Goal: Transaction & Acquisition: Register for event/course

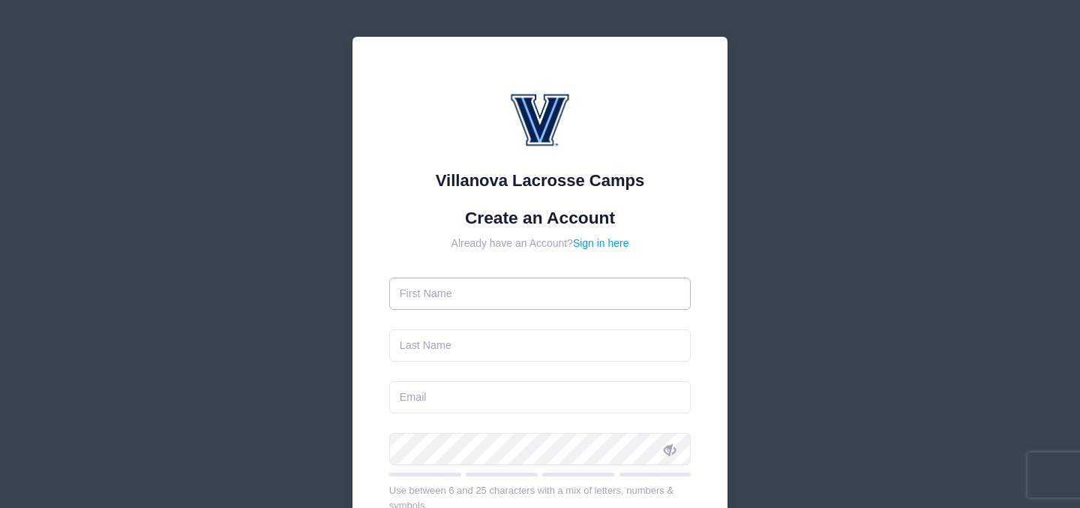
click at [449, 295] on input "text" at bounding box center [540, 294] width 302 height 32
type input "Rocky"
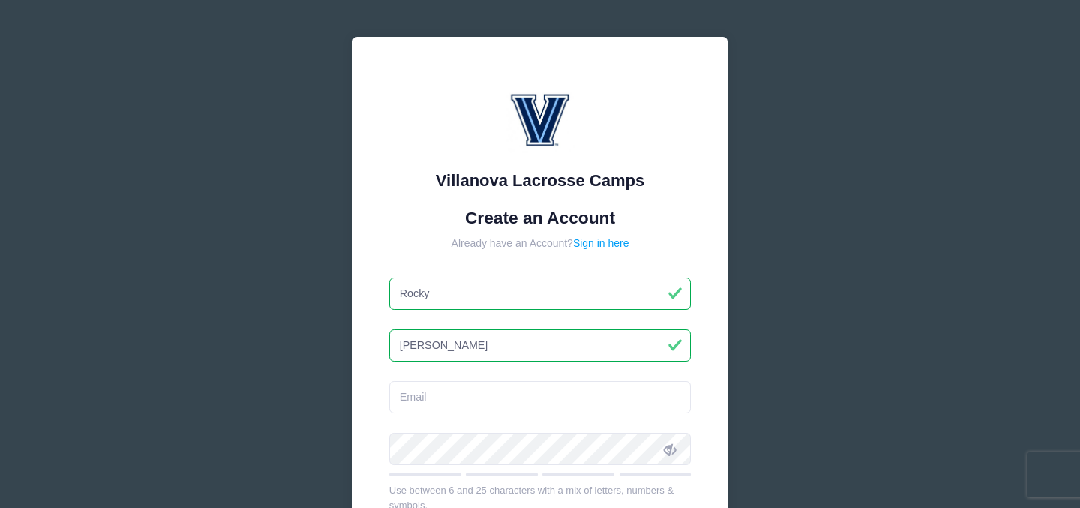
type input "[PERSON_NAME]"
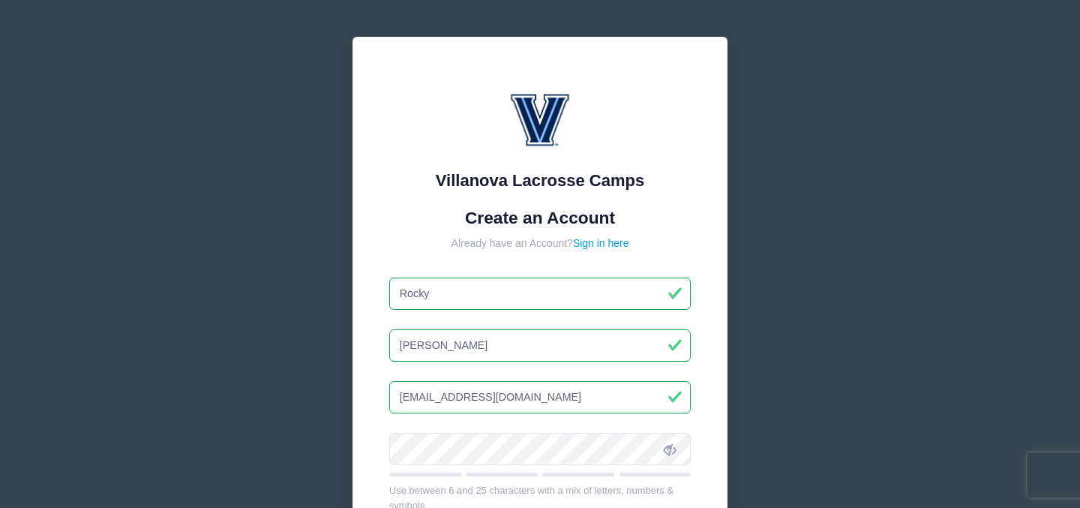
type input "[EMAIL_ADDRESS][DOMAIN_NAME]"
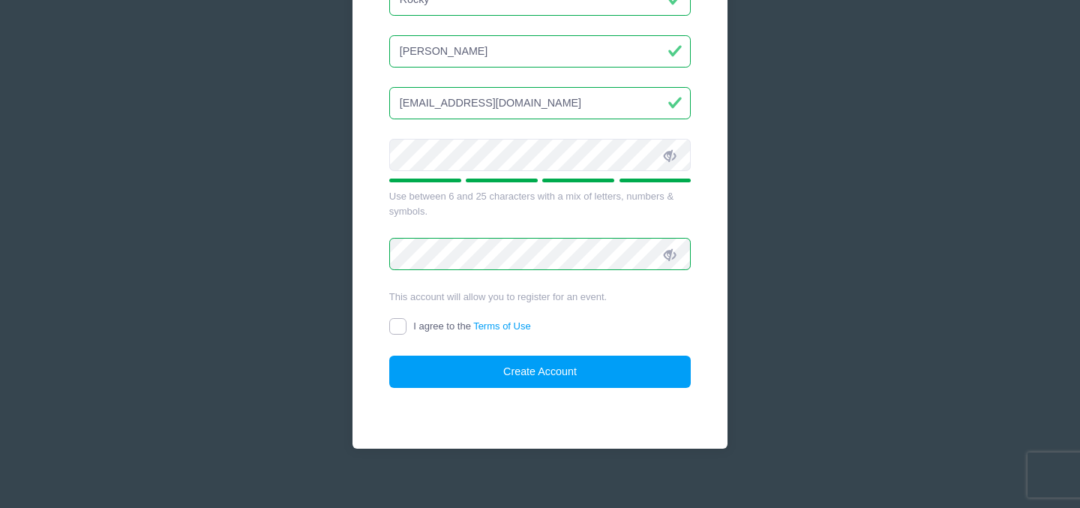
click at [398, 325] on input "I agree to the Terms of Use" at bounding box center [397, 326] width 17 height 17
checkbox input "true"
click at [555, 369] on button "Create Account" at bounding box center [540, 372] width 302 height 32
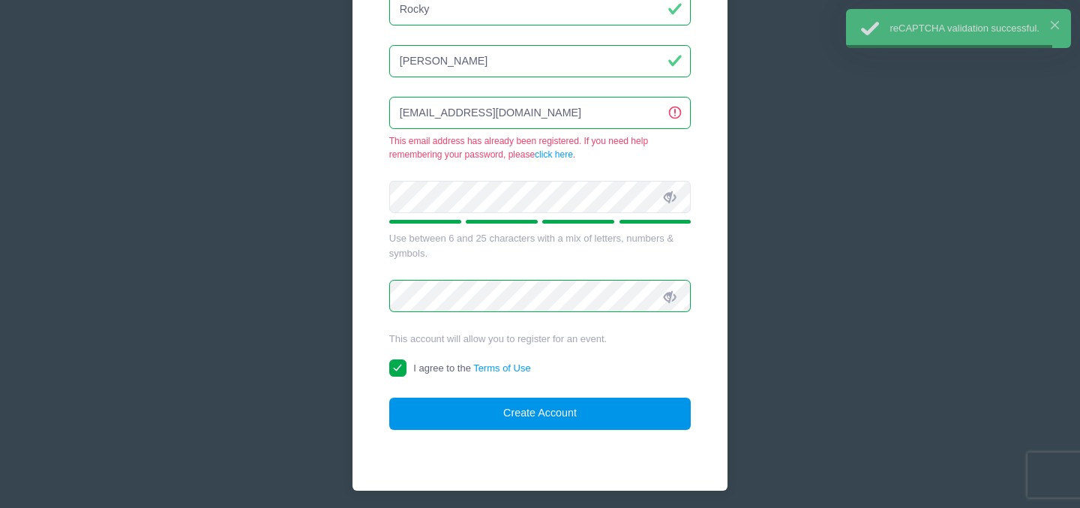
scroll to position [284, 0]
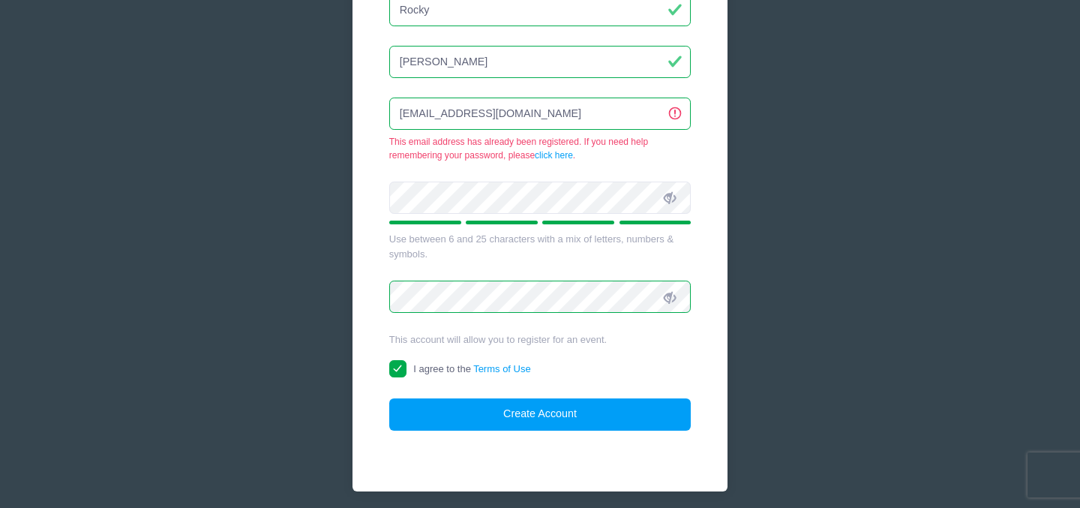
drag, startPoint x: 563, startPoint y: 113, endPoint x: 326, endPoint y: 100, distance: 237.4
click at [326, 100] on div "Villanova Lacrosse Camps Create an Account Already have an Account? Sign in her…" at bounding box center [540, 140] width 449 height 848
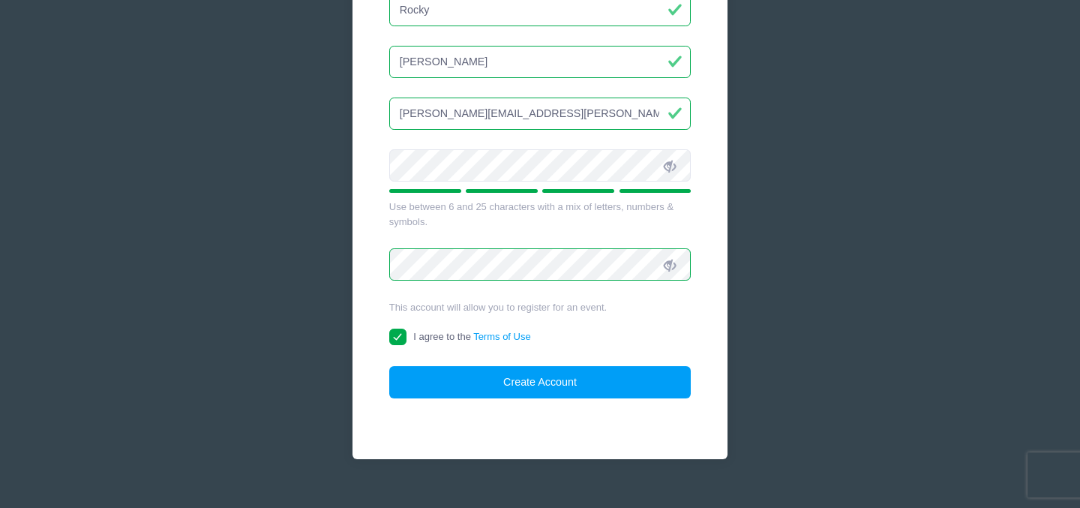
type input "[PERSON_NAME][EMAIL_ADDRESS][PERSON_NAME][DOMAIN_NAME]"
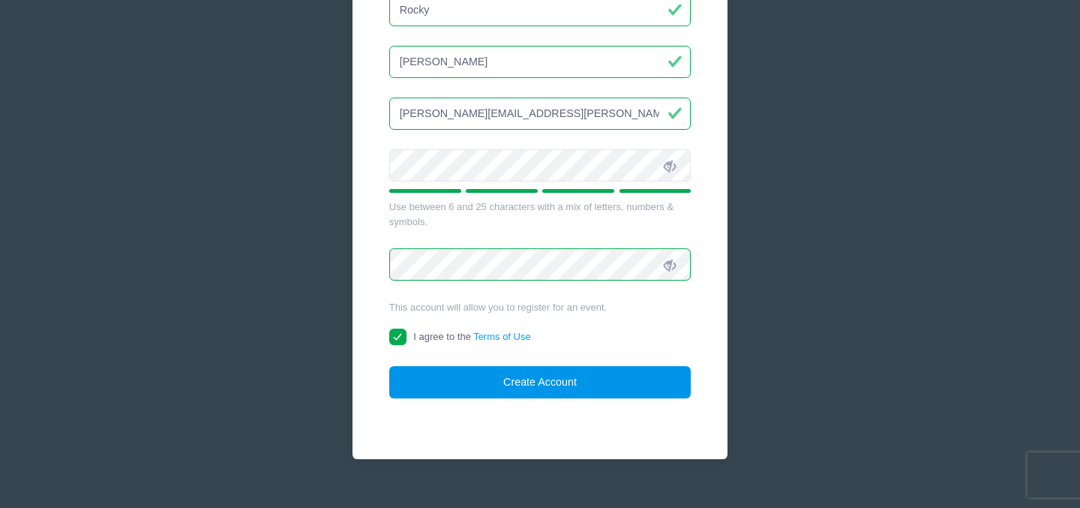
click at [532, 377] on button "Create Account" at bounding box center [540, 382] width 302 height 32
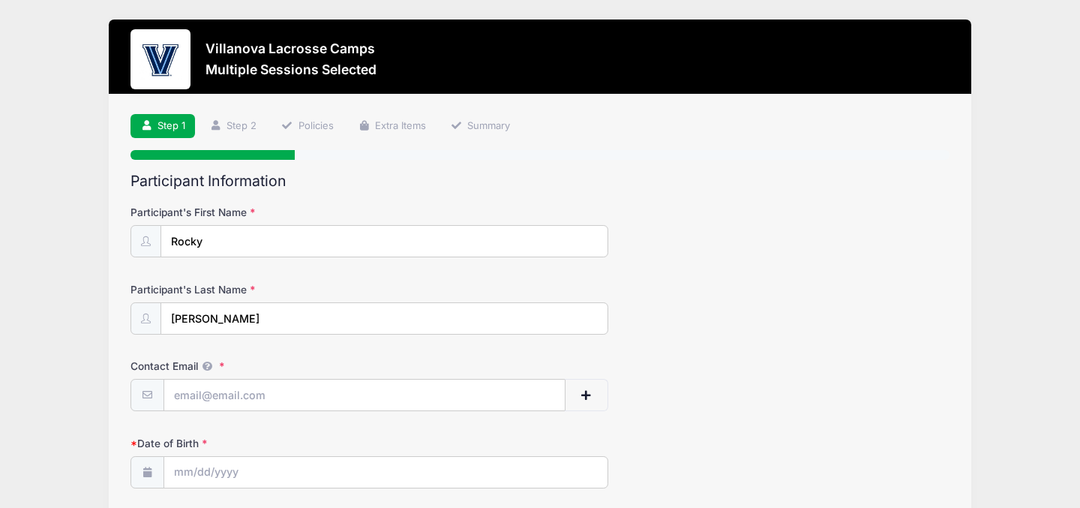
click at [836, 254] on div "Participant's First Name Rocky" at bounding box center [540, 231] width 819 height 53
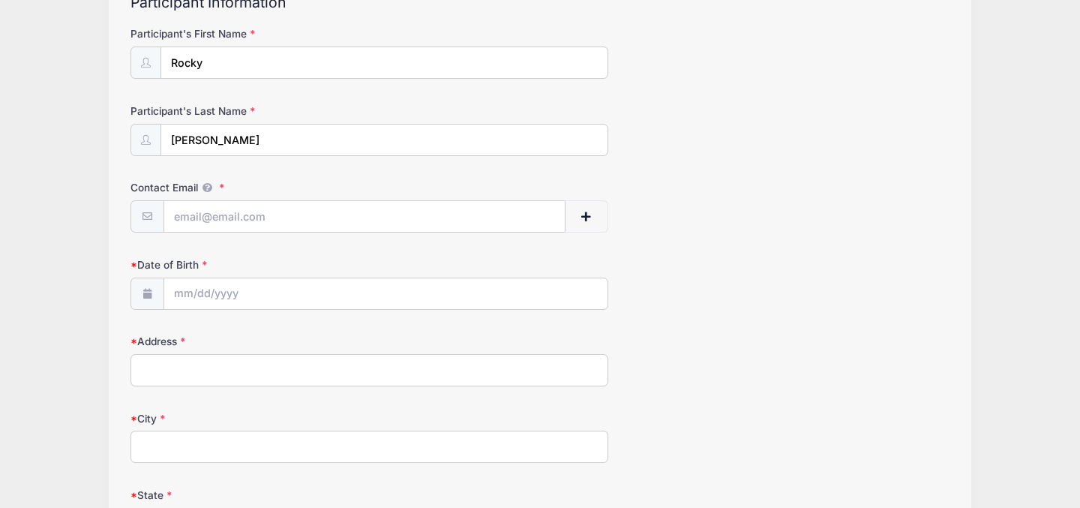
scroll to position [180, 0]
click at [243, 211] on input "Contact Email" at bounding box center [364, 216] width 401 height 32
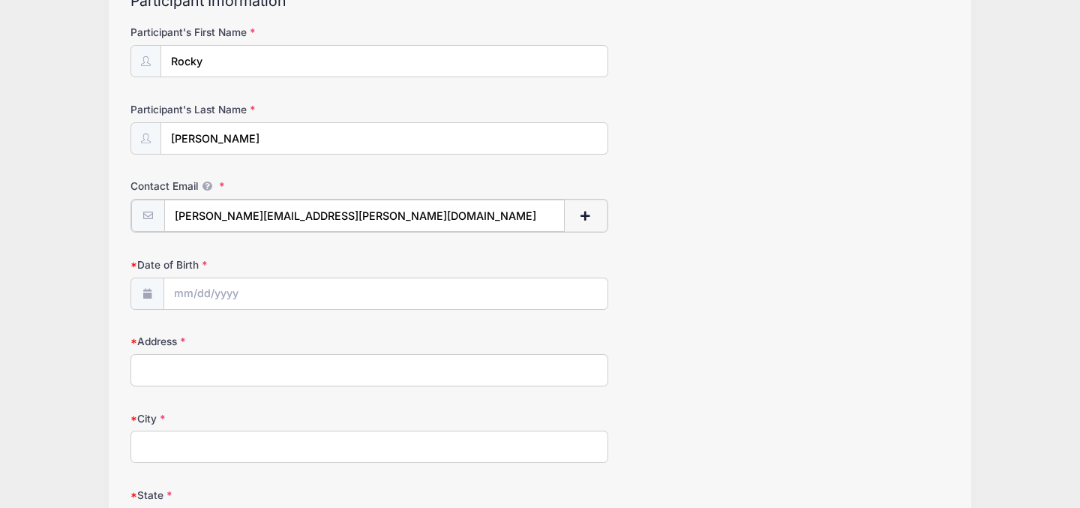
type input "[PERSON_NAME][EMAIL_ADDRESS][PERSON_NAME][DOMAIN_NAME]"
click at [183, 290] on input "Date of Birth" at bounding box center [385, 293] width 443 height 32
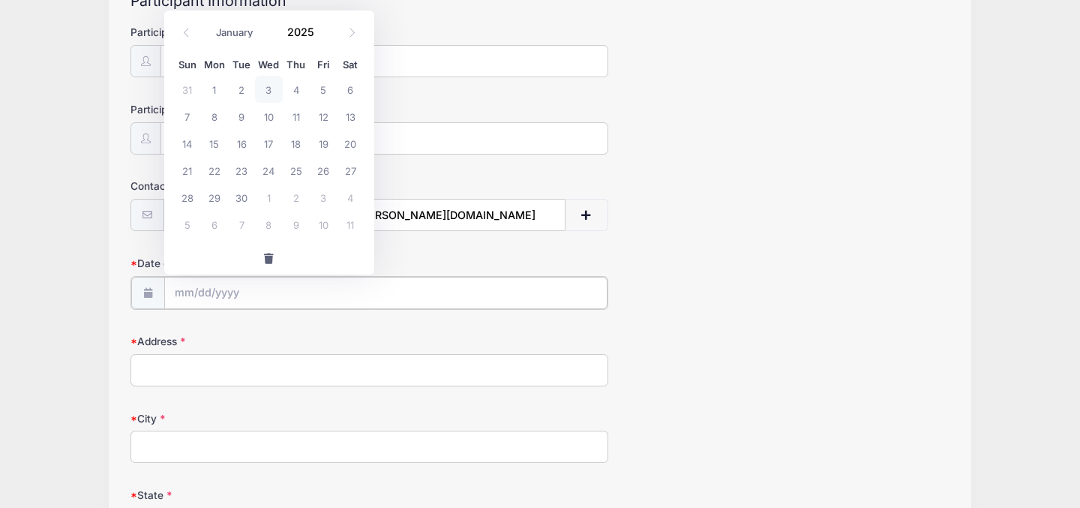
click at [230, 296] on input "Date of Birth" at bounding box center [385, 293] width 443 height 32
click at [185, 32] on icon at bounding box center [187, 33] width 10 height 10
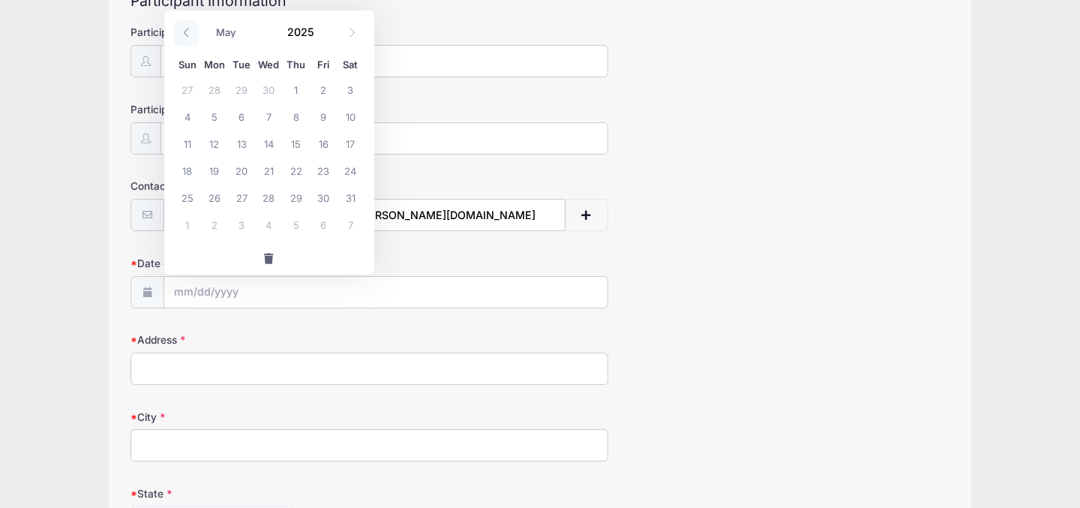
click at [185, 32] on icon at bounding box center [187, 33] width 10 height 10
click at [354, 30] on icon at bounding box center [352, 33] width 10 height 10
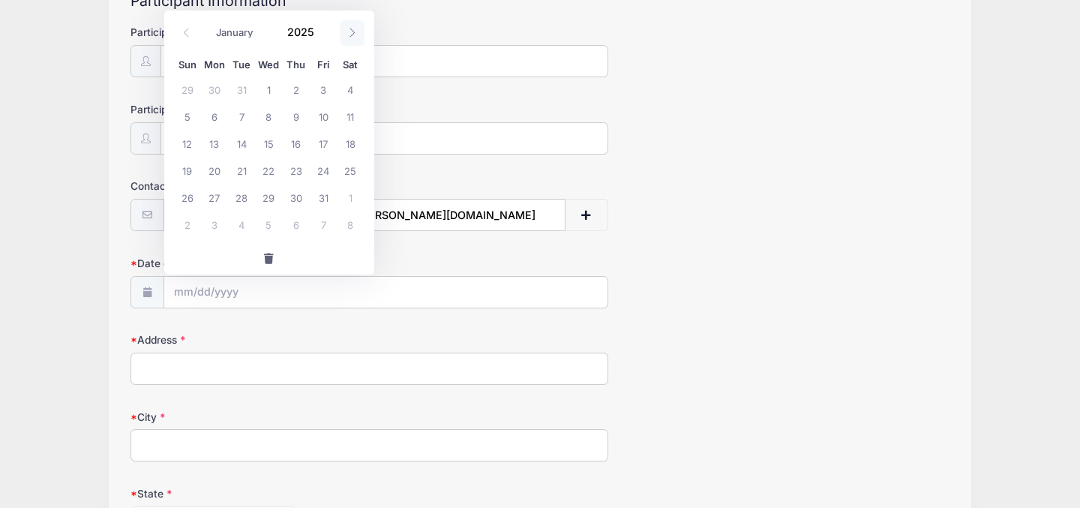
select select "1"
click at [215, 143] on span "10" at bounding box center [214, 143] width 27 height 27
type input "02/10/2025"
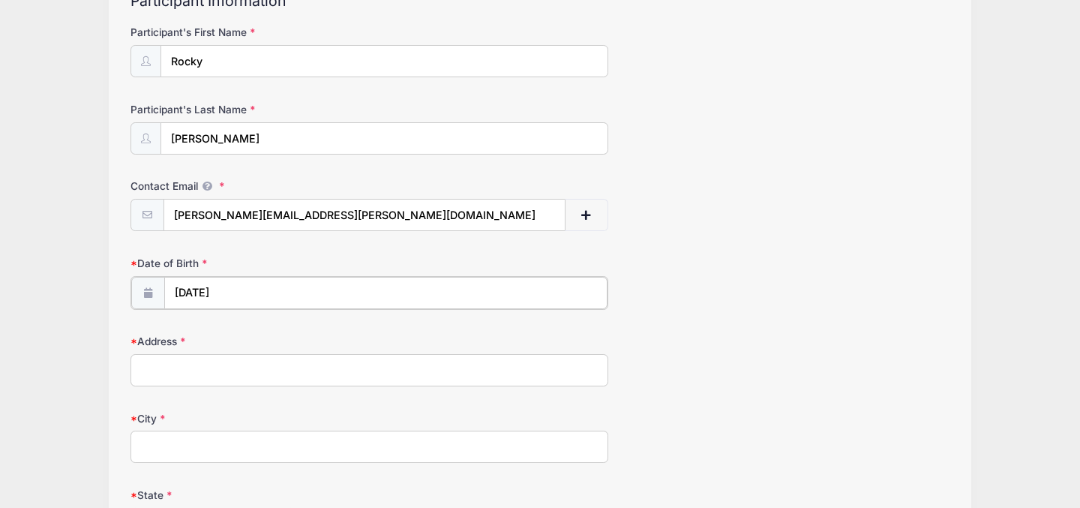
click at [235, 291] on input "02/10/2025" at bounding box center [385, 293] width 443 height 32
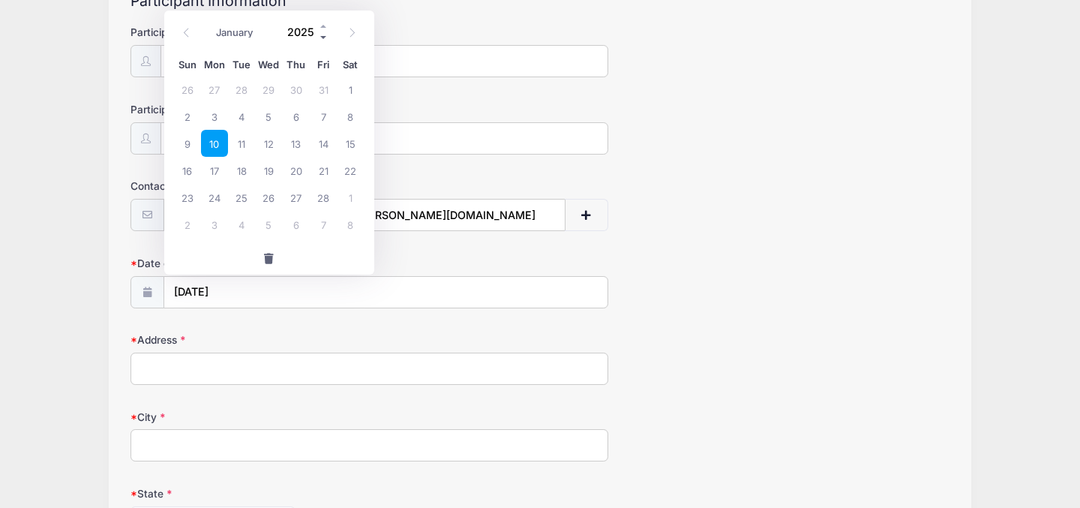
click at [323, 37] on span at bounding box center [324, 37] width 11 height 11
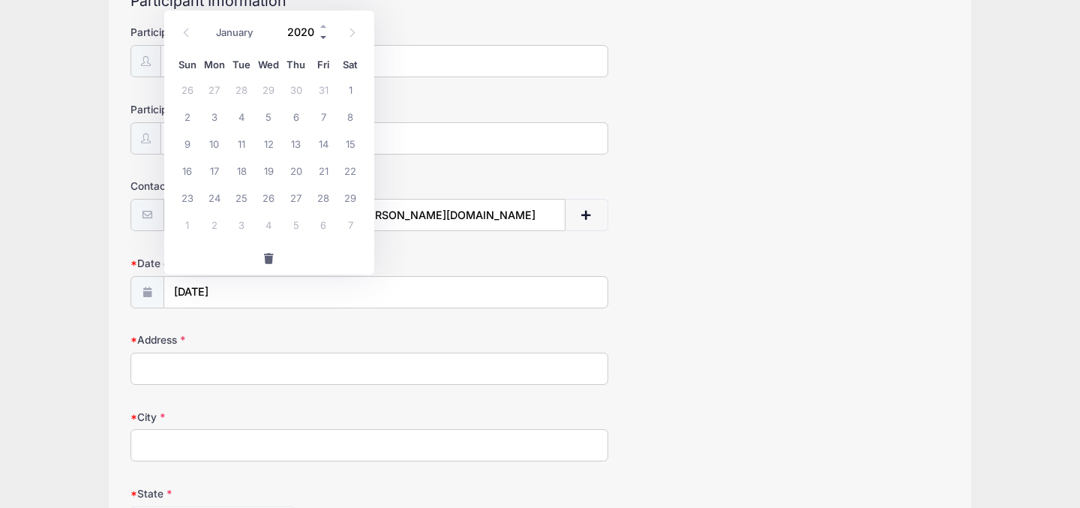
click at [323, 37] on span at bounding box center [324, 37] width 11 height 11
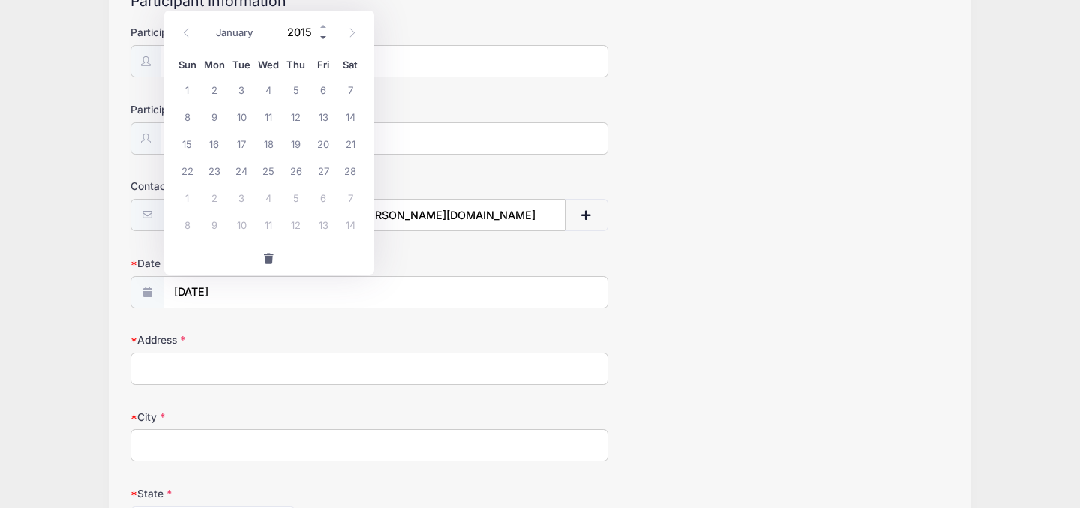
click at [323, 37] on span at bounding box center [324, 37] width 11 height 11
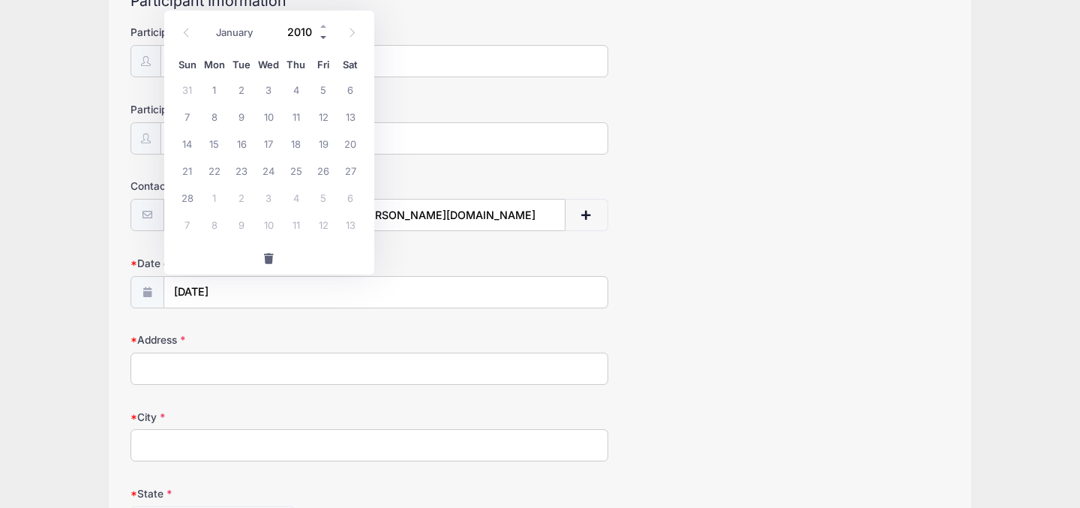
click at [323, 37] on span at bounding box center [324, 37] width 11 height 11
click at [653, 278] on div "Date of Birth 02/10/2025" at bounding box center [540, 282] width 819 height 53
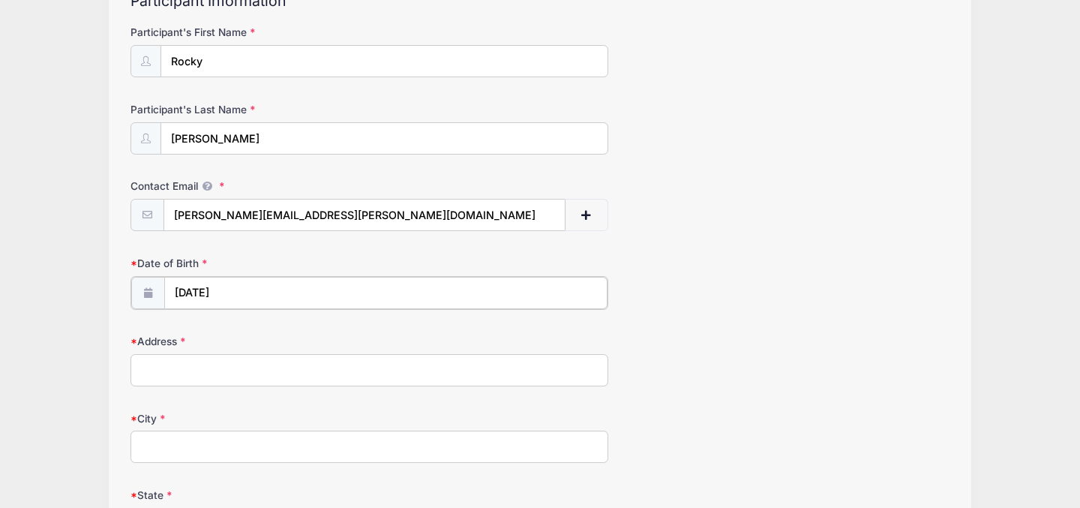
click at [247, 291] on input "02/10/2025" at bounding box center [385, 293] width 443 height 32
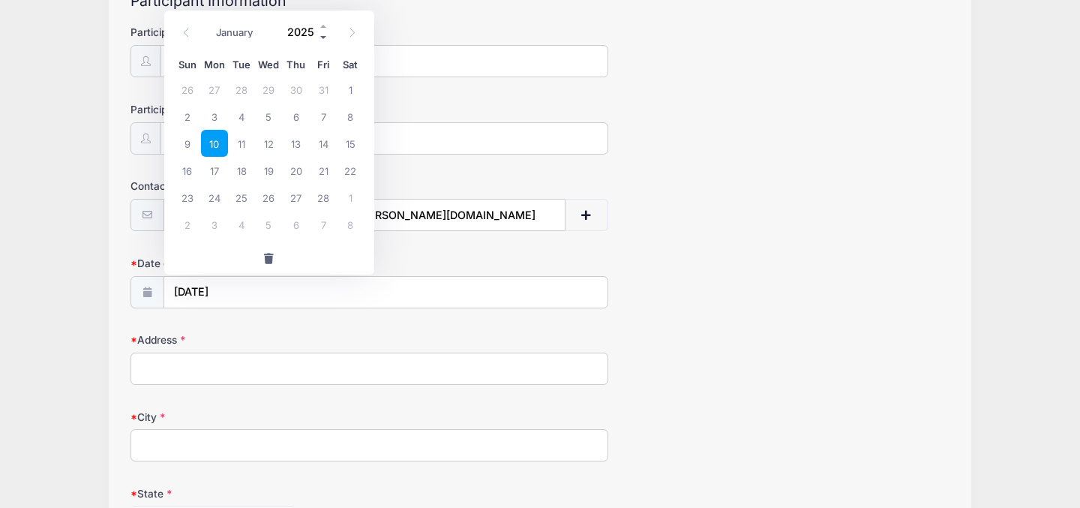
click at [323, 36] on span at bounding box center [324, 37] width 11 height 11
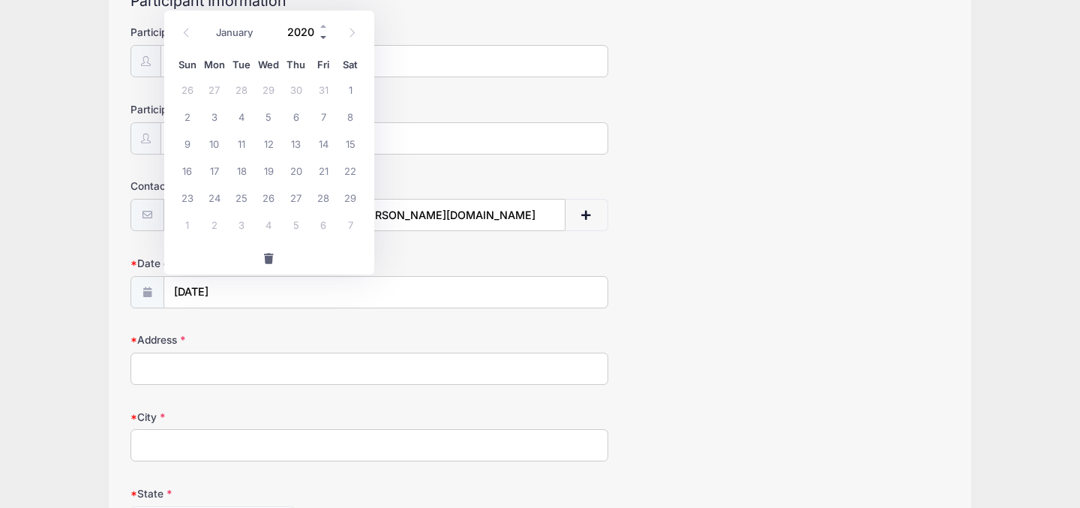
click at [323, 36] on span at bounding box center [324, 37] width 11 height 11
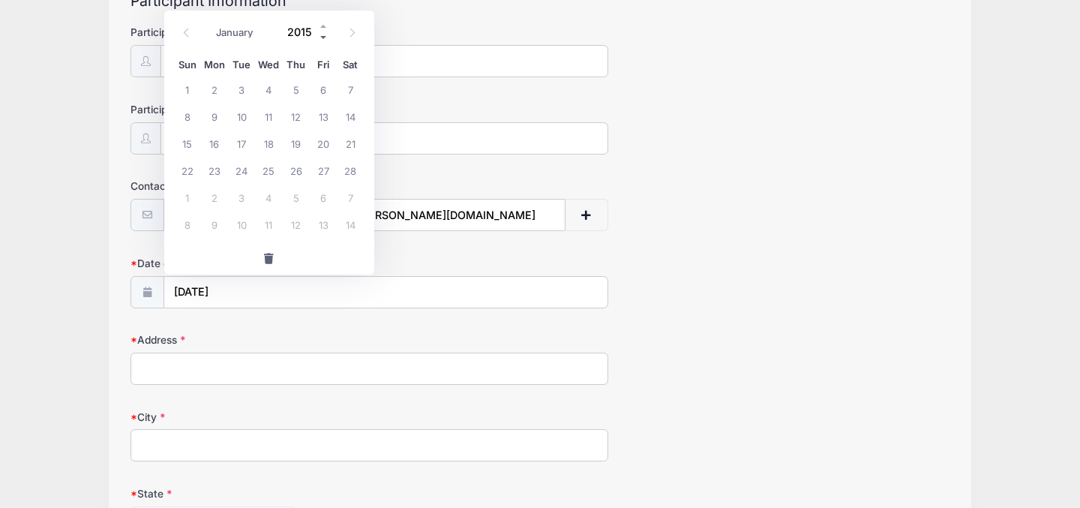
click at [323, 36] on span at bounding box center [324, 37] width 11 height 11
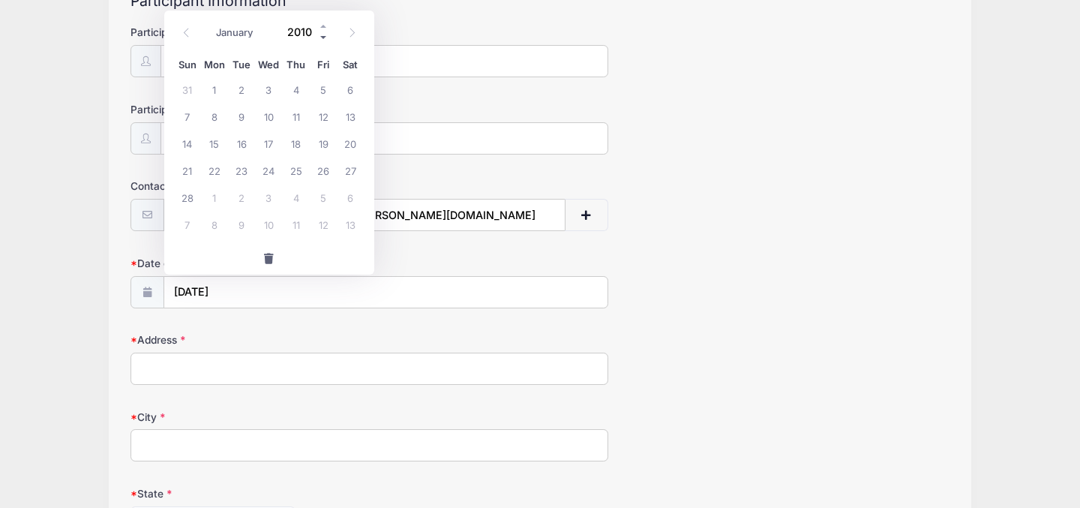
click at [323, 36] on span at bounding box center [324, 37] width 11 height 11
type input "2009"
click at [254, 35] on select "January February March April May June July August September October November De…" at bounding box center [242, 33] width 67 height 20
click at [305, 31] on input "2009" at bounding box center [305, 32] width 49 height 23
click at [140, 291] on span at bounding box center [147, 292] width 33 height 32
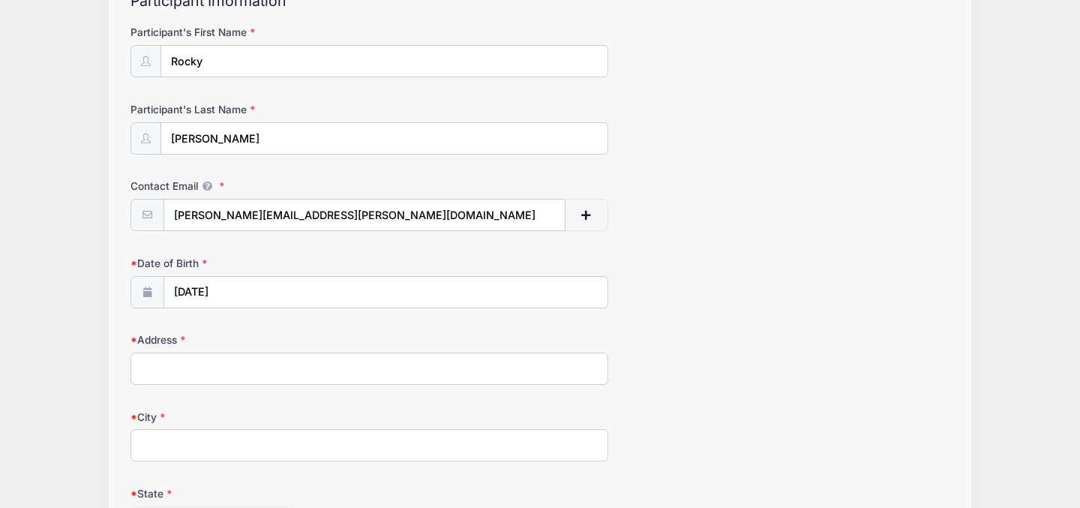
click at [156, 296] on span at bounding box center [147, 292] width 33 height 32
click at [206, 293] on input "02/10/2025" at bounding box center [385, 293] width 443 height 32
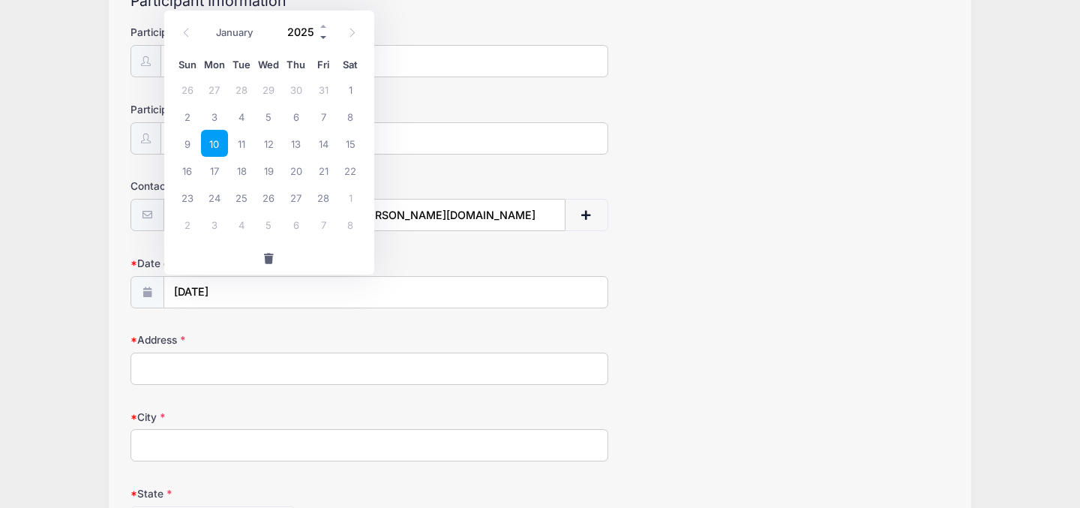
click at [321, 35] on span at bounding box center [324, 37] width 11 height 11
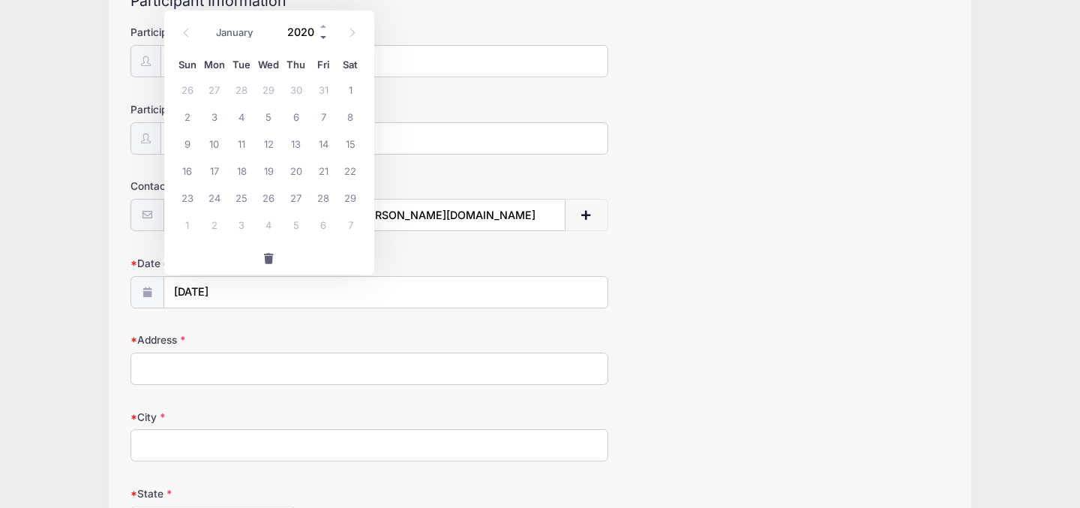
click at [321, 35] on span at bounding box center [324, 37] width 11 height 11
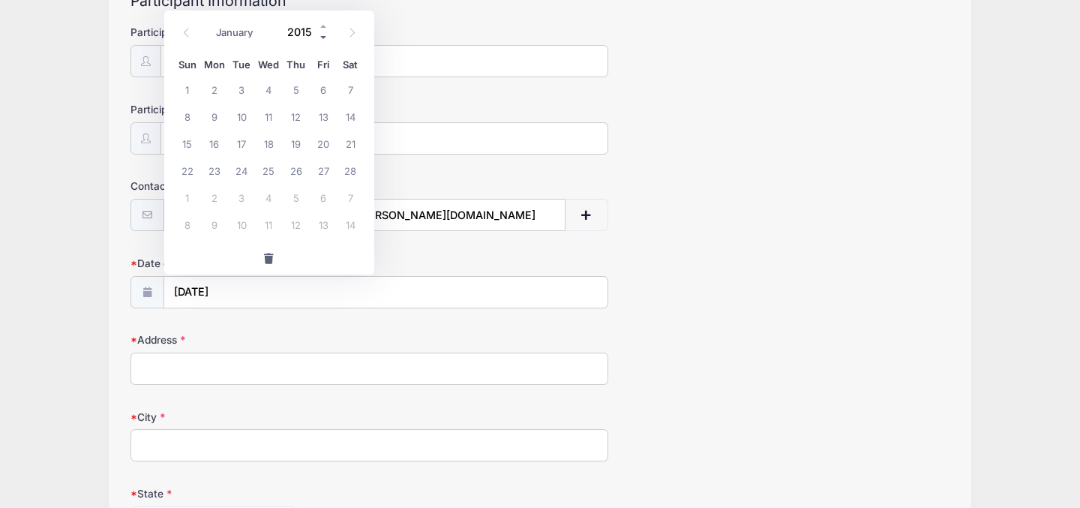
click at [321, 35] on span at bounding box center [324, 37] width 11 height 11
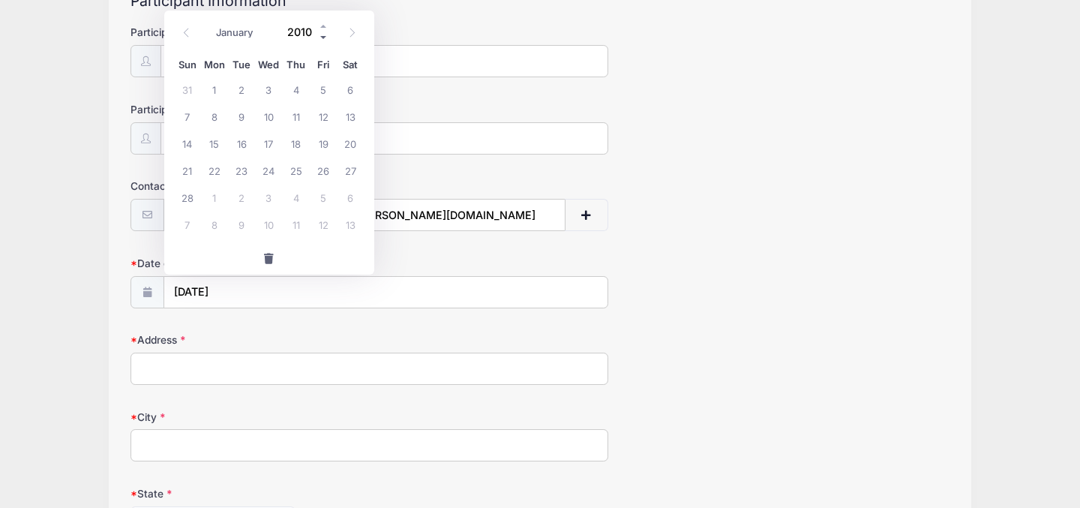
click at [321, 35] on span at bounding box center [324, 37] width 11 height 11
type input "2009"
click at [352, 32] on icon at bounding box center [352, 33] width 10 height 10
click at [186, 32] on icon at bounding box center [187, 33] width 10 height 10
select select "1"
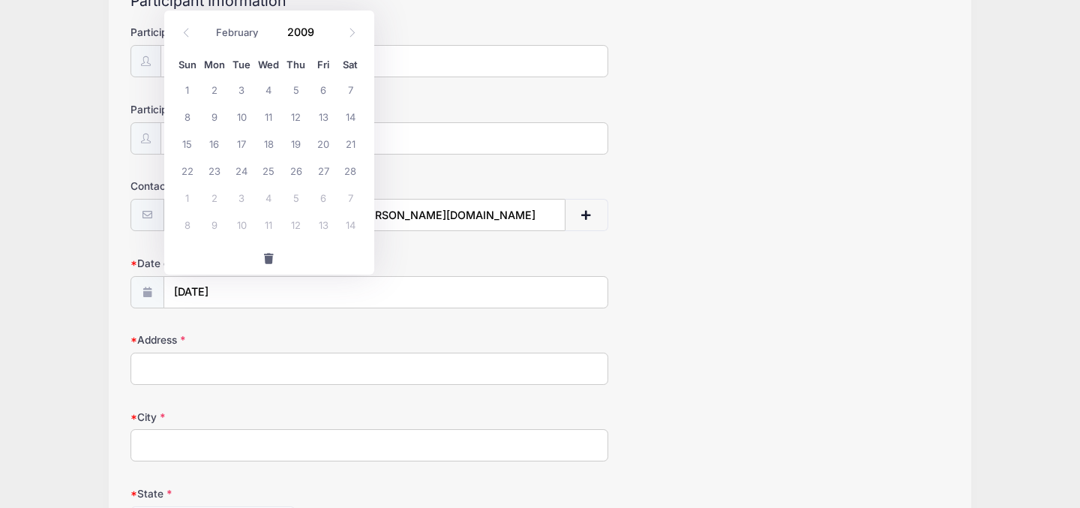
click at [364, 17] on div "January February March April May June July August September October November De…" at bounding box center [269, 32] width 191 height 35
click at [241, 119] on span "10" at bounding box center [241, 116] width 27 height 27
type input "02/10/2009"
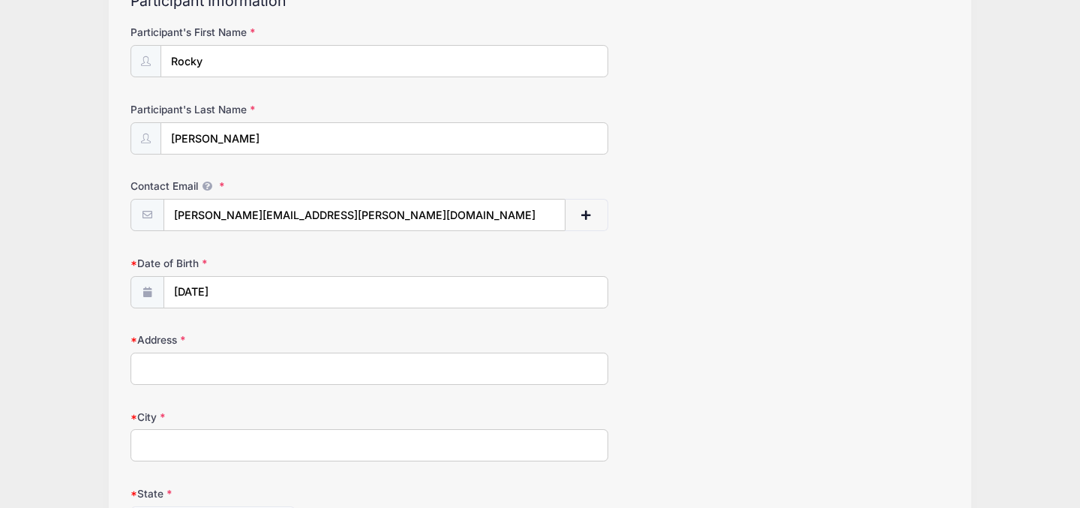
click at [209, 370] on input "Address" at bounding box center [370, 369] width 478 height 32
type input "2 Andover Road"
type input "Haverford"
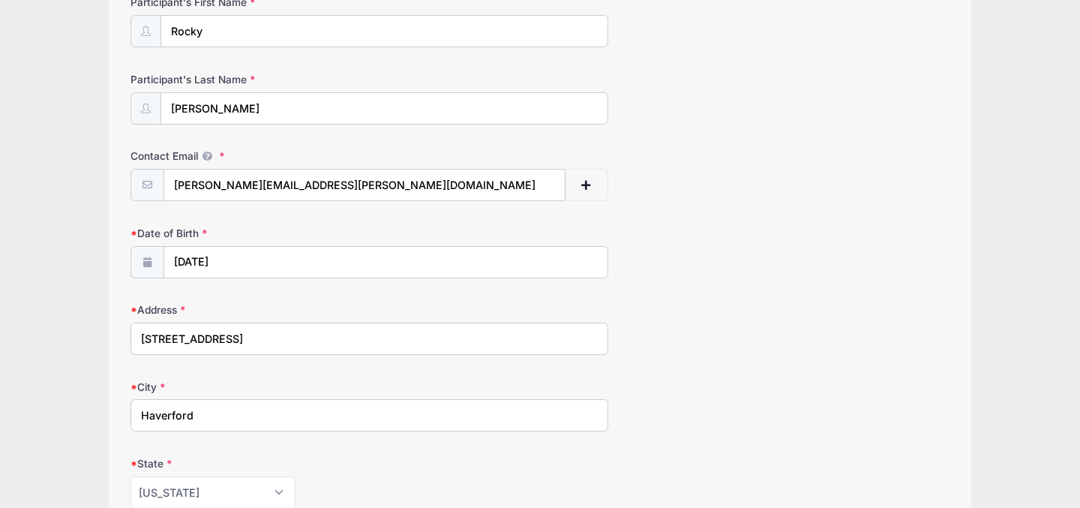
scroll to position [525, 0]
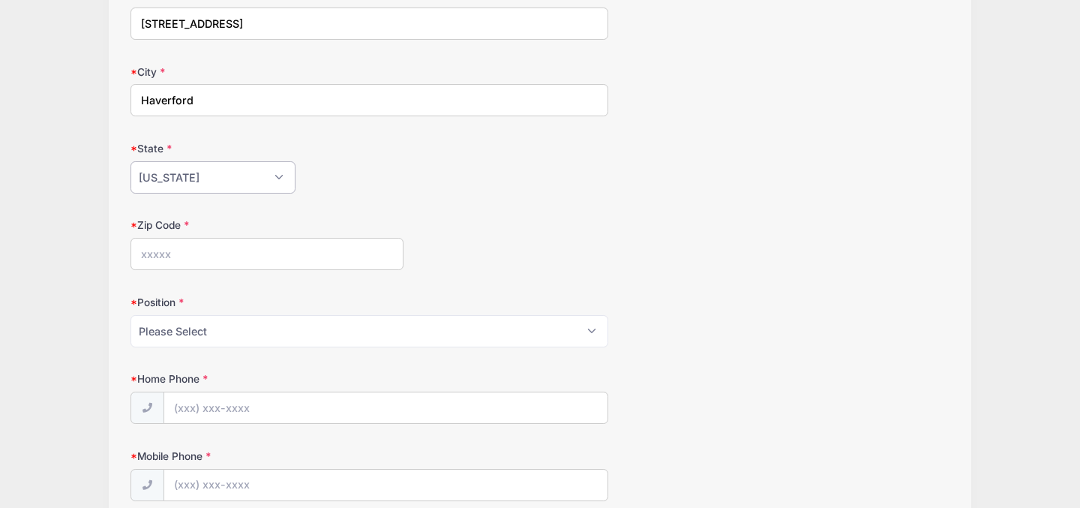
click at [213, 188] on select "Alabama Alaska American Samoa Arizona Arkansas Armed Forces Africa Armed Forces…" at bounding box center [213, 177] width 165 height 32
select select "PA"
click at [184, 256] on input "Zip Code" at bounding box center [267, 254] width 273 height 32
type input "19041"
click at [197, 331] on select "Please Select Goalie Middie Defense Attack FOGO LSM" at bounding box center [370, 331] width 478 height 32
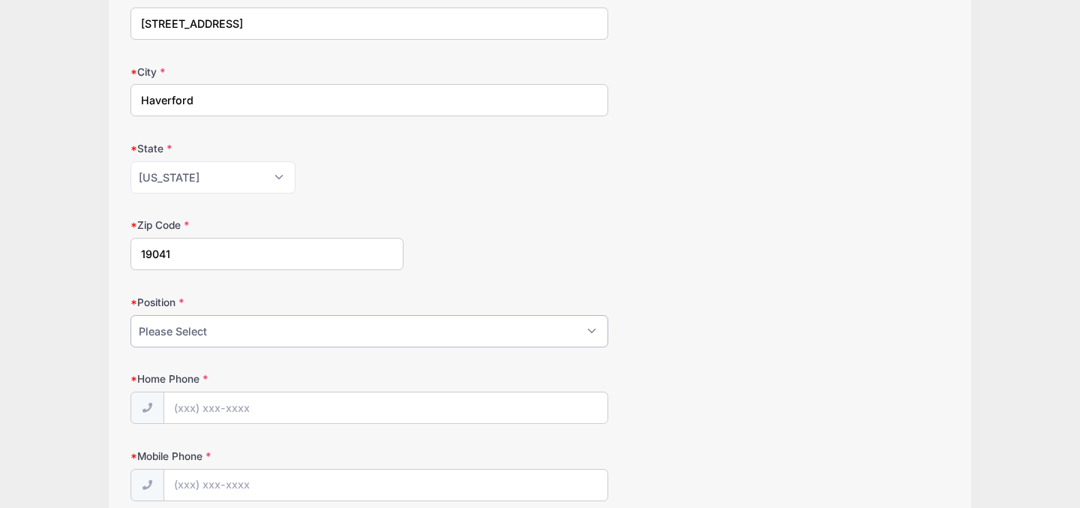
select select "Middie"
click at [185, 410] on input "Home Phone" at bounding box center [385, 408] width 443 height 32
type input "(415) 519-7176"
click at [179, 484] on input "Mobile Phone" at bounding box center [385, 486] width 443 height 32
type input "(610) 662-0573"
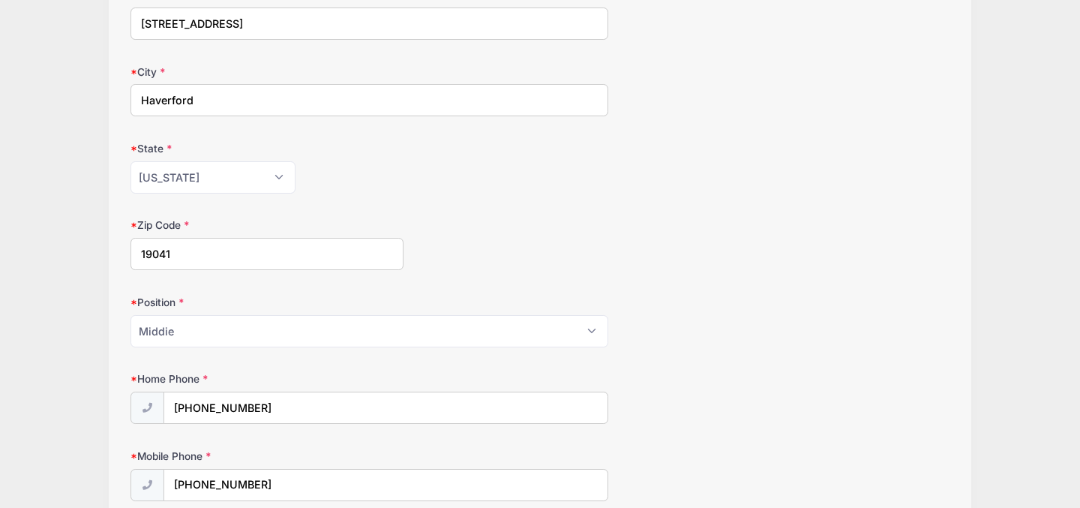
scroll to position [656, 0]
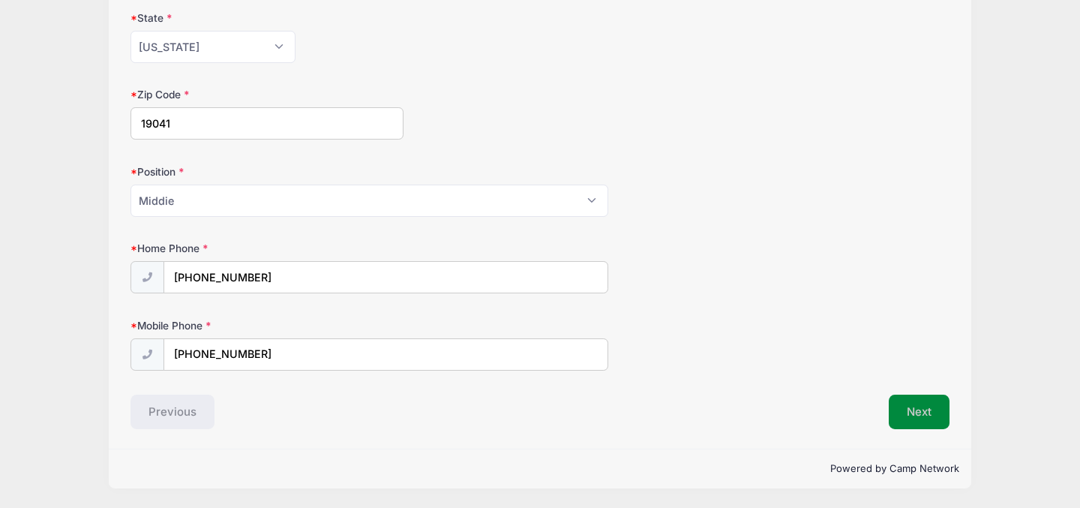
click at [916, 406] on button "Next" at bounding box center [919, 412] width 61 height 35
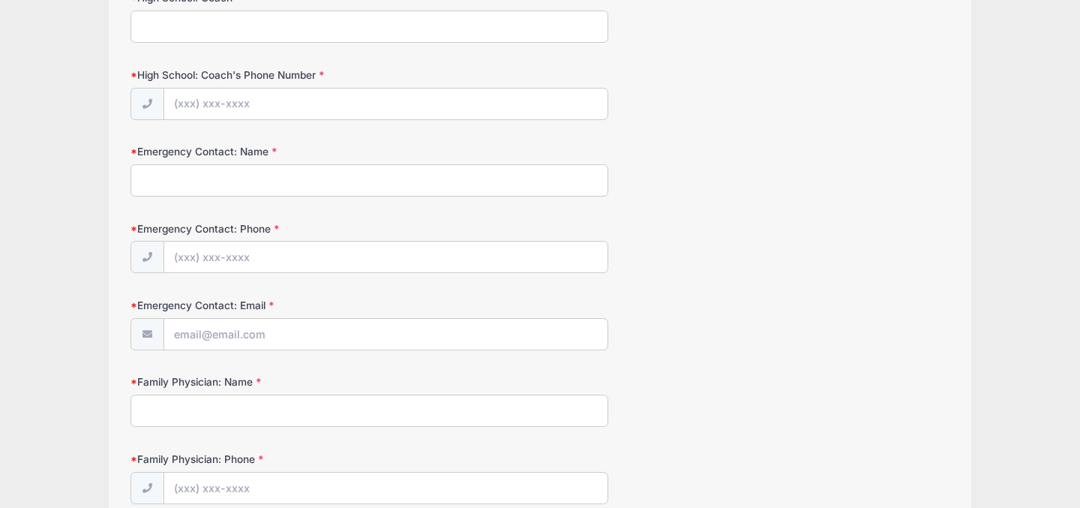
scroll to position [0, 0]
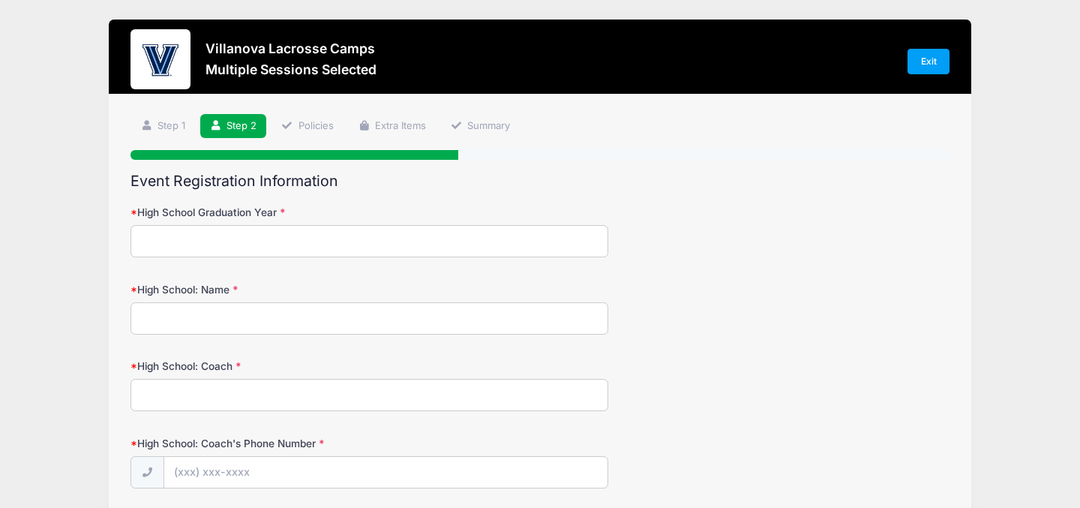
click at [397, 246] on input "High School Graduation Year" at bounding box center [370, 241] width 478 height 32
type input "2028"
click at [260, 316] on input "High School: Name" at bounding box center [370, 318] width 478 height 32
type input "Malvern Prep"
type input "m"
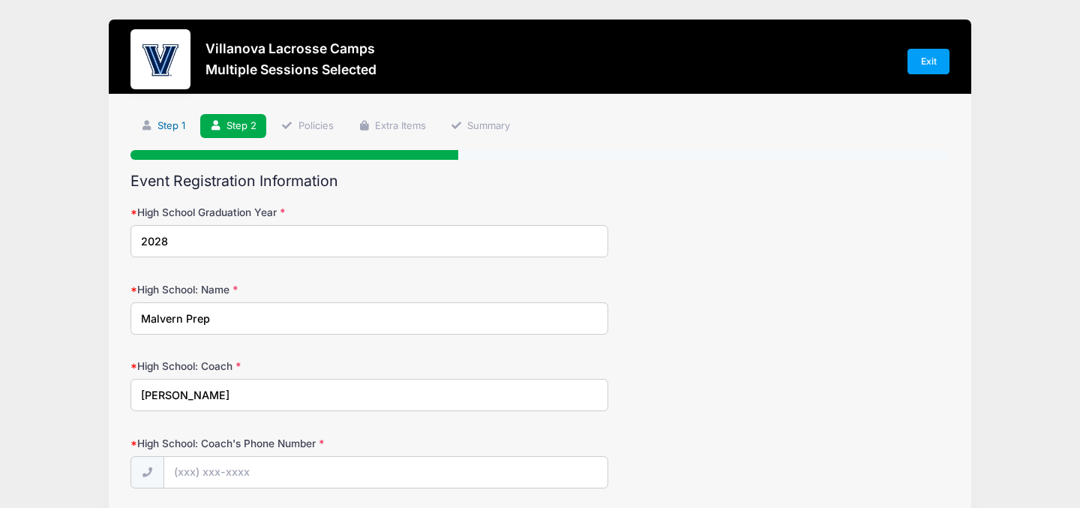
type input "Matt Makrides"
type input "(484) 595-1100"
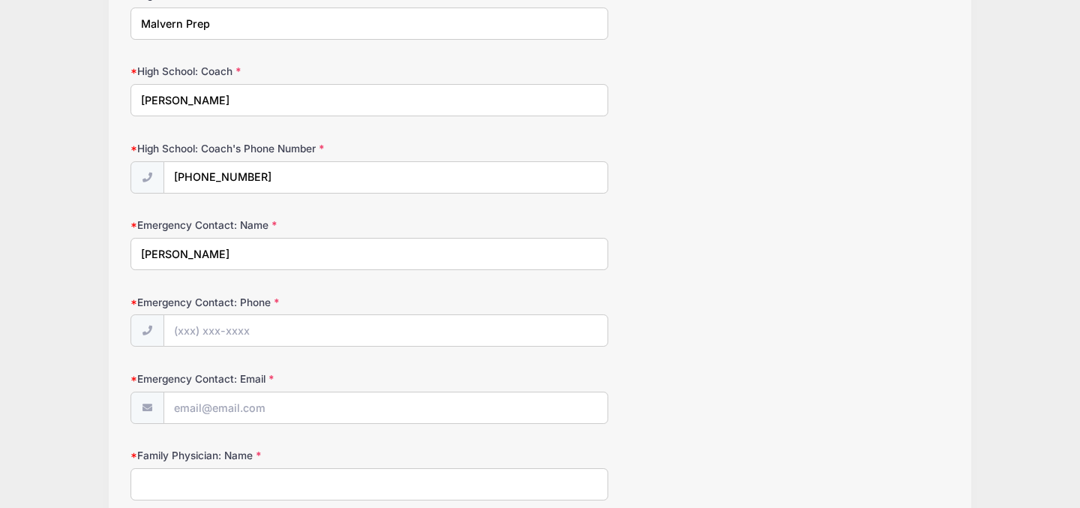
type input "Jane Corrigan"
type input "(415) 519-7176"
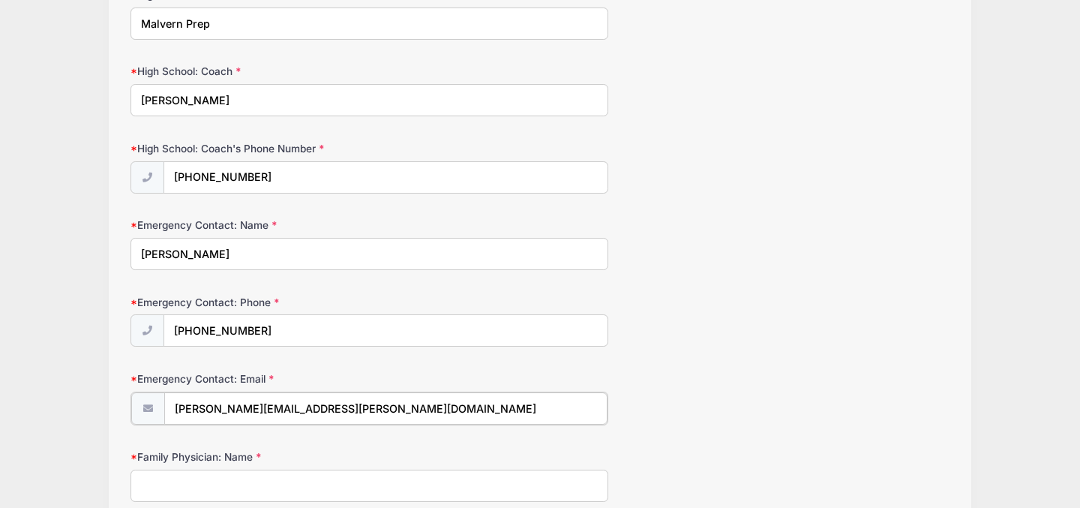
type input "[PERSON_NAME][EMAIL_ADDRESS][PERSON_NAME][DOMAIN_NAME]"
type input "CHOP Haverford"
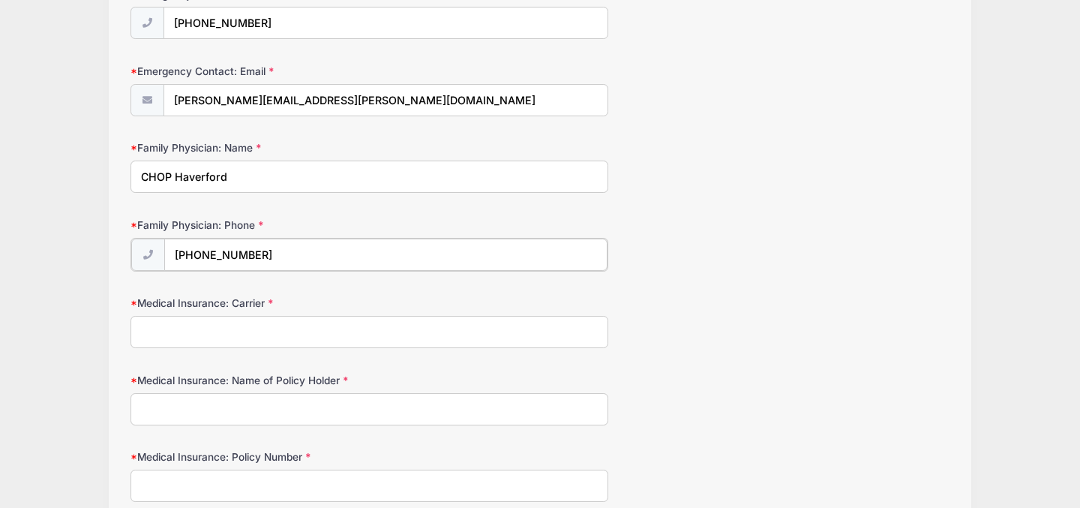
type input "(610) 658-0999"
click at [227, 327] on input "Medical Insurance: Carrier" at bounding box center [370, 330] width 478 height 32
type input "Independence Personal Choice"
type input "George T Corrigan Jr"
type input "QBZ8012859903"
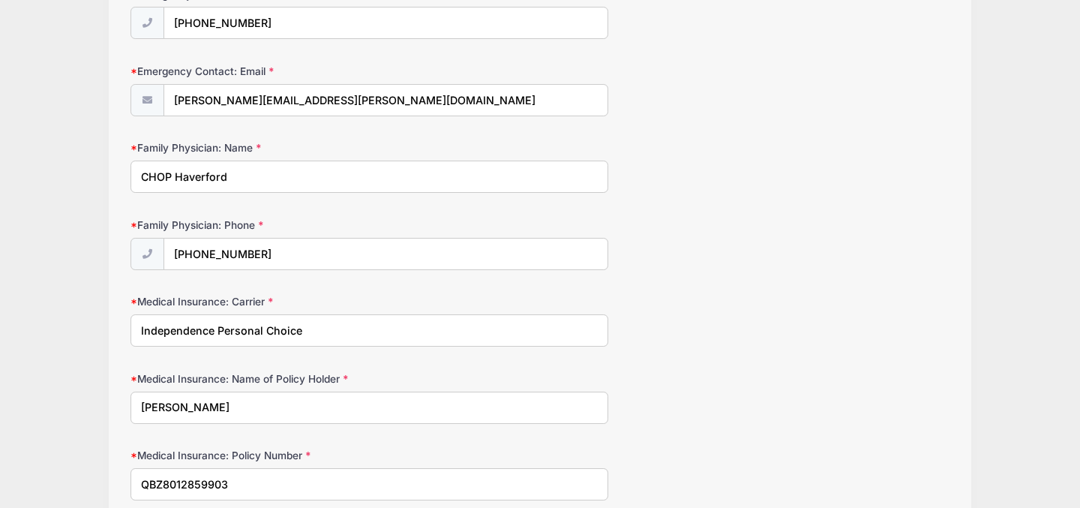
scroll to position [909, 0]
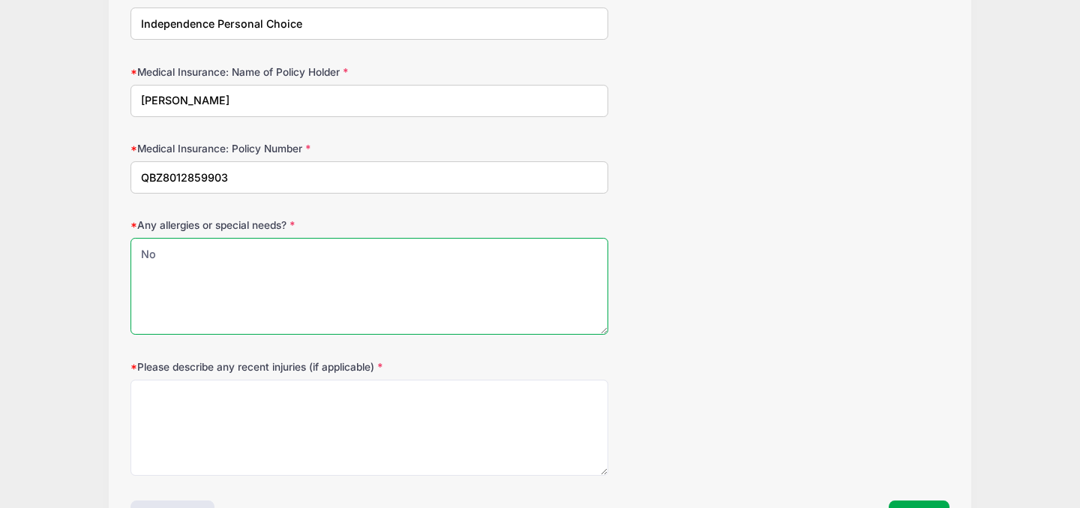
type textarea "No"
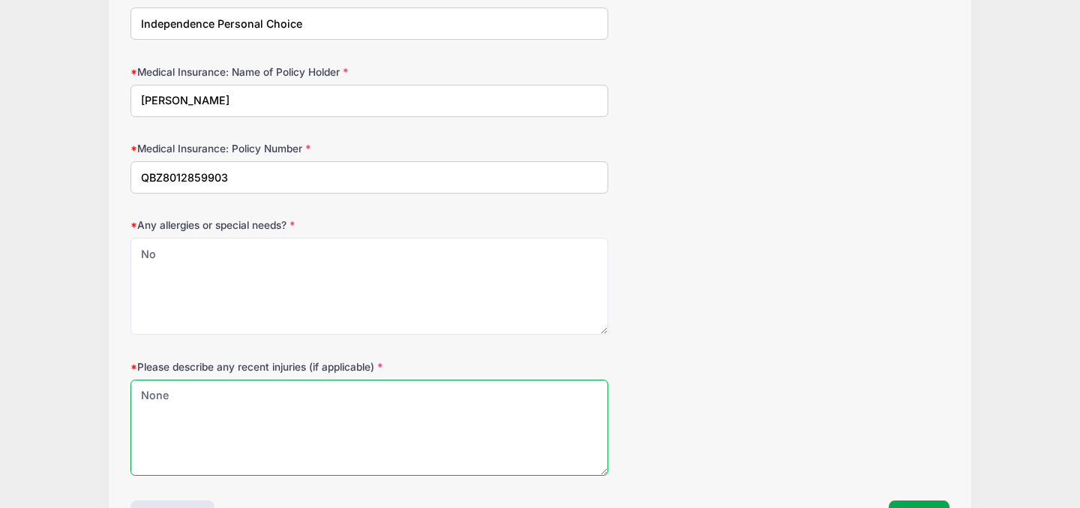
type textarea "None"
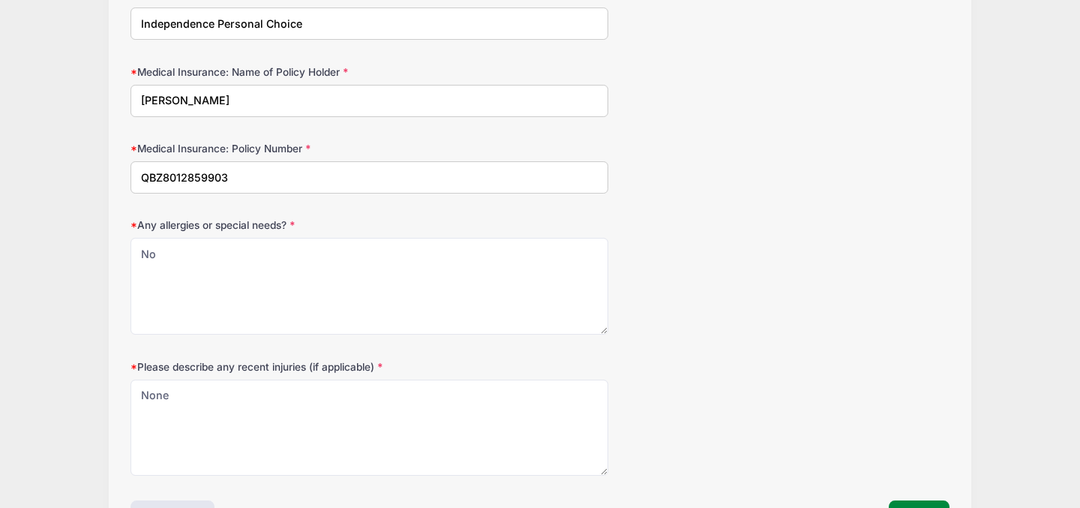
scroll to position [936, 0]
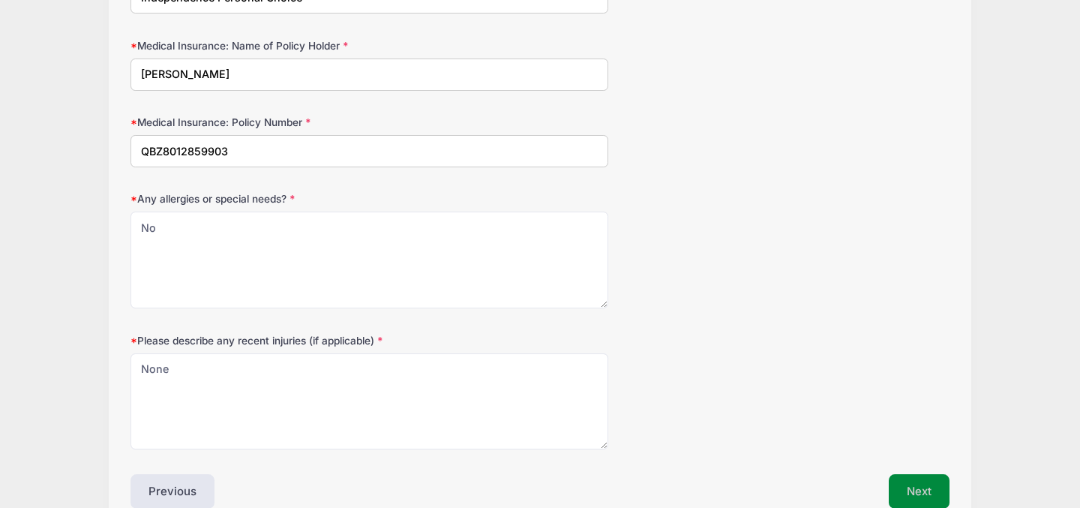
click at [915, 486] on button "Next" at bounding box center [919, 491] width 61 height 35
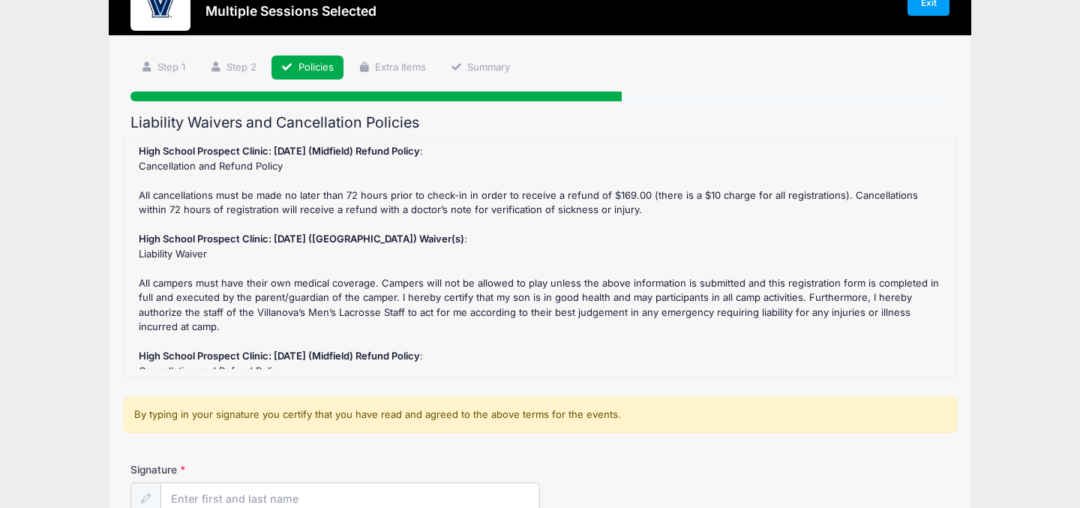
scroll to position [0, 0]
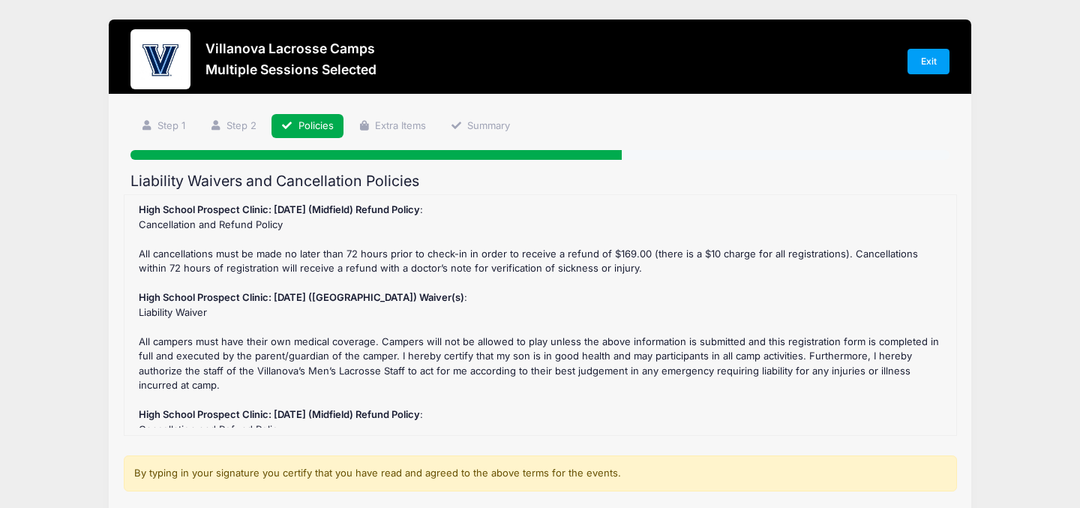
click at [905, 302] on div "High School Prospect Clinic: September 21 (Midfield) Refund Policy : Cancellati…" at bounding box center [540, 315] width 817 height 225
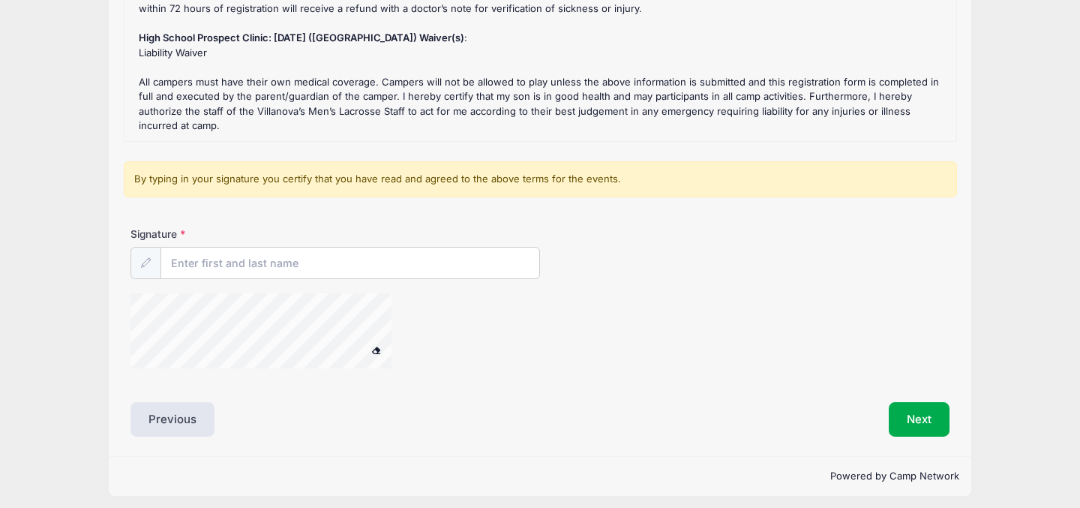
scroll to position [300, 0]
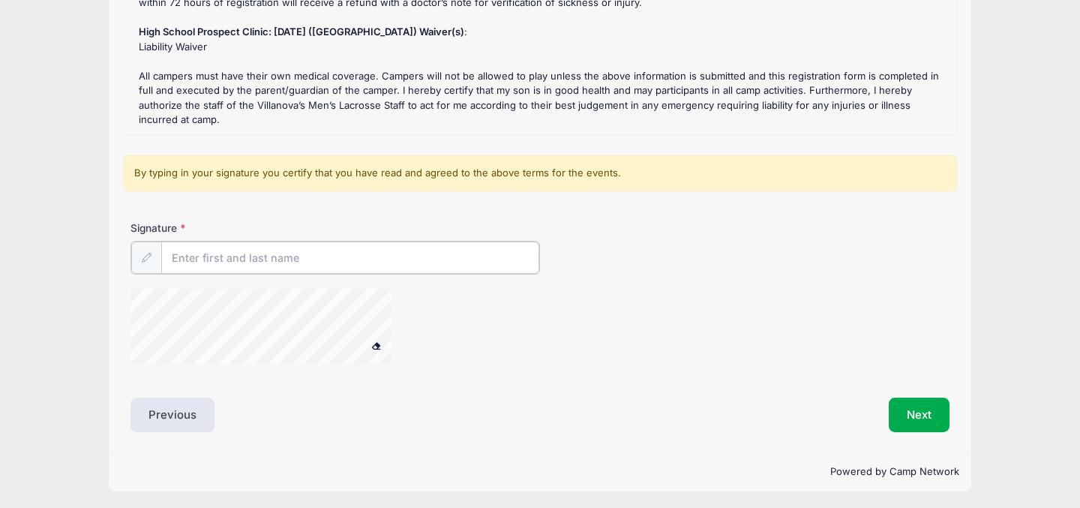
click at [402, 267] on input "Signature" at bounding box center [350, 258] width 378 height 32
type input "Jane Corrigan"
click at [915, 413] on button "Next" at bounding box center [919, 413] width 61 height 35
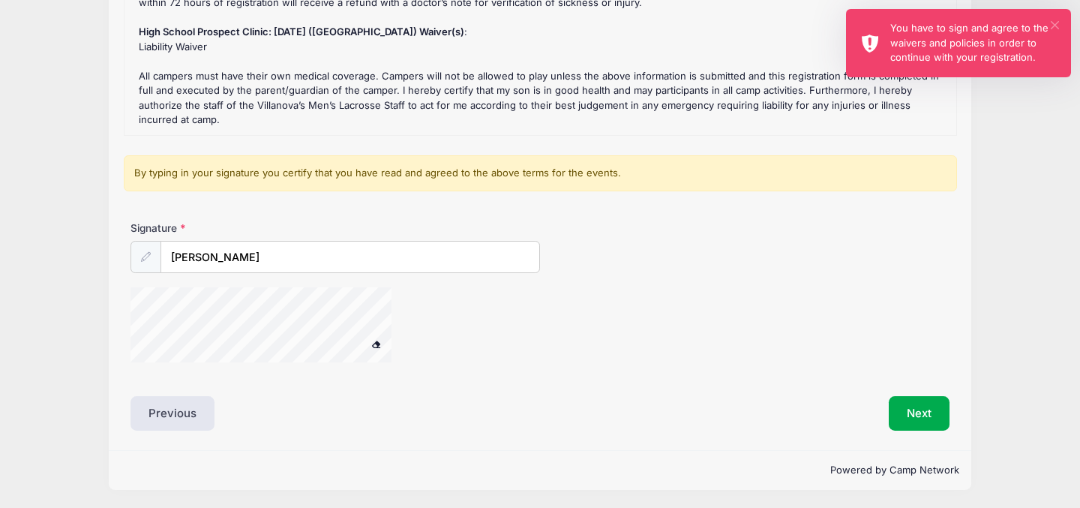
click at [1053, 24] on button "×" at bounding box center [1055, 25] width 8 height 8
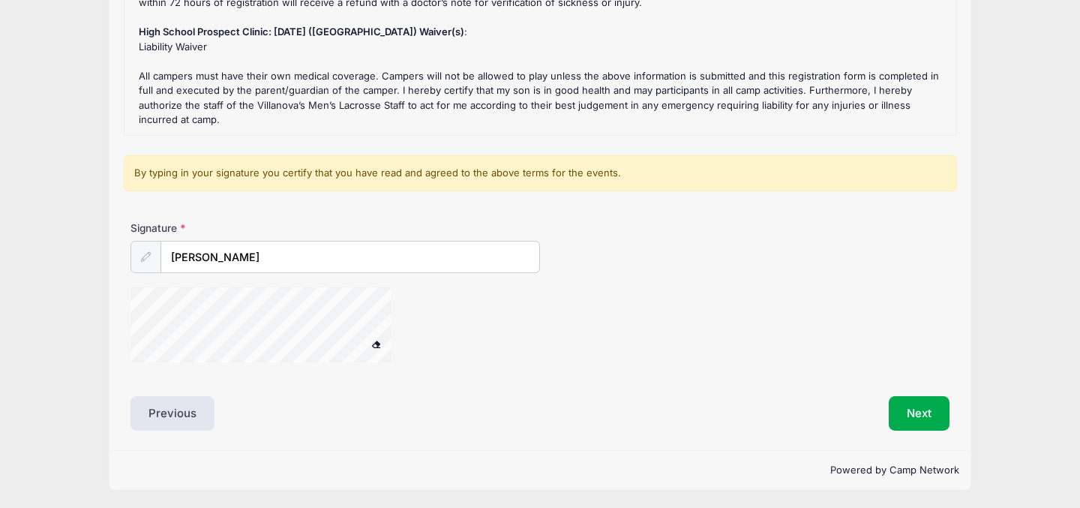
click at [908, 140] on form "High School Prospect Clinic: September 21 (Midfield) Refund Policy : Cancellati…" at bounding box center [540, 135] width 819 height 482
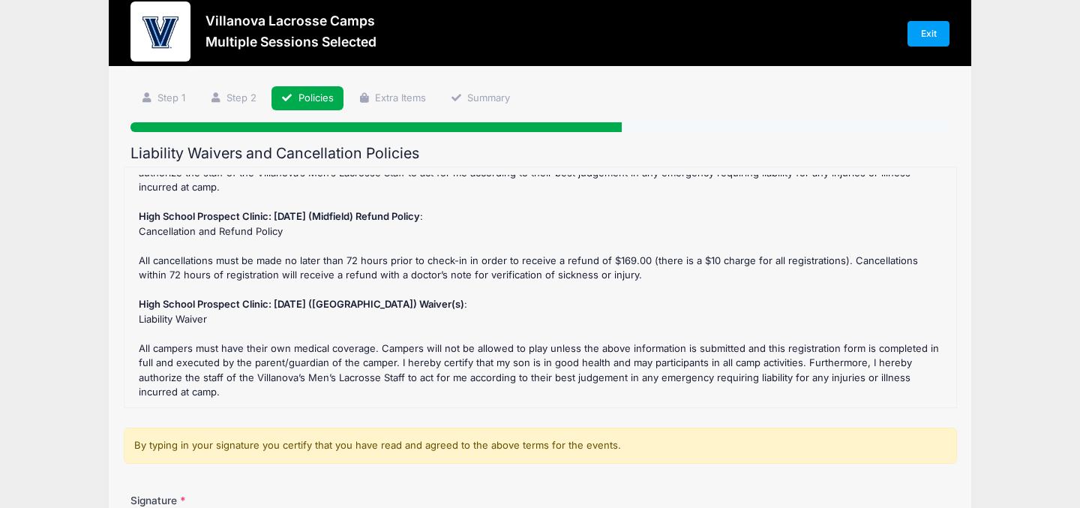
scroll to position [30, 0]
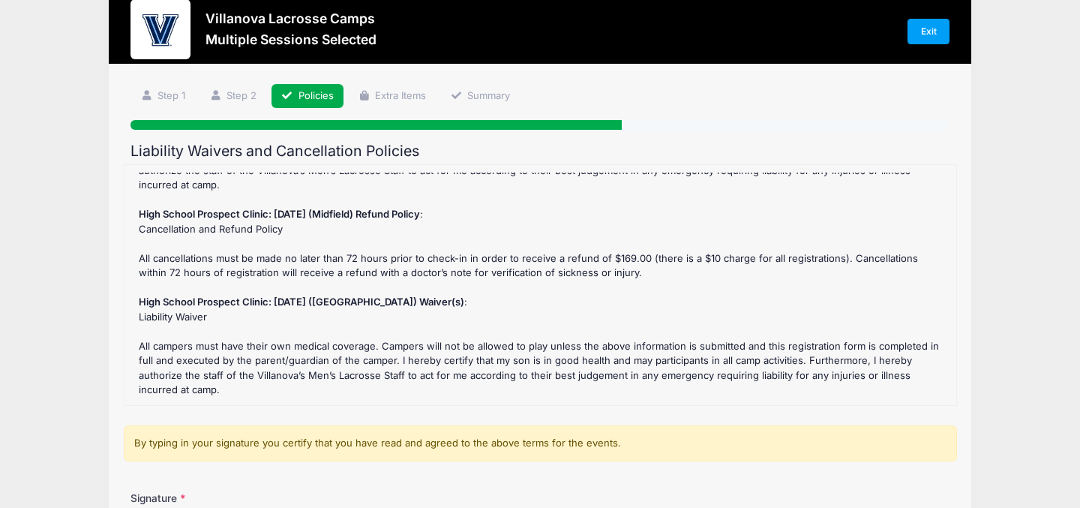
click at [890, 221] on div "High School Prospect Clinic: September 21 (Midfield) Refund Policy : Cancellati…" at bounding box center [540, 285] width 817 height 225
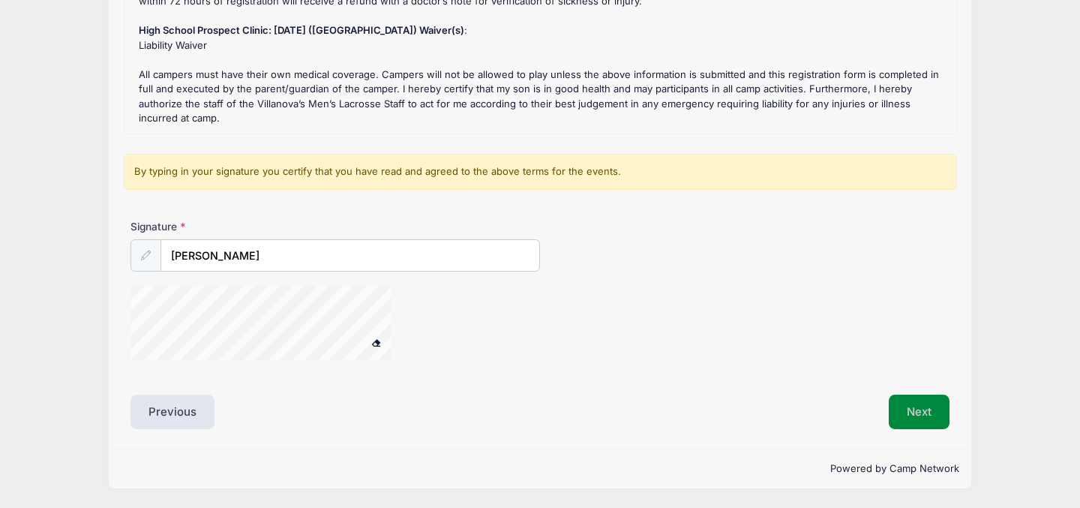
scroll to position [302, 0]
click at [912, 405] on button "Next" at bounding box center [919, 412] width 61 height 35
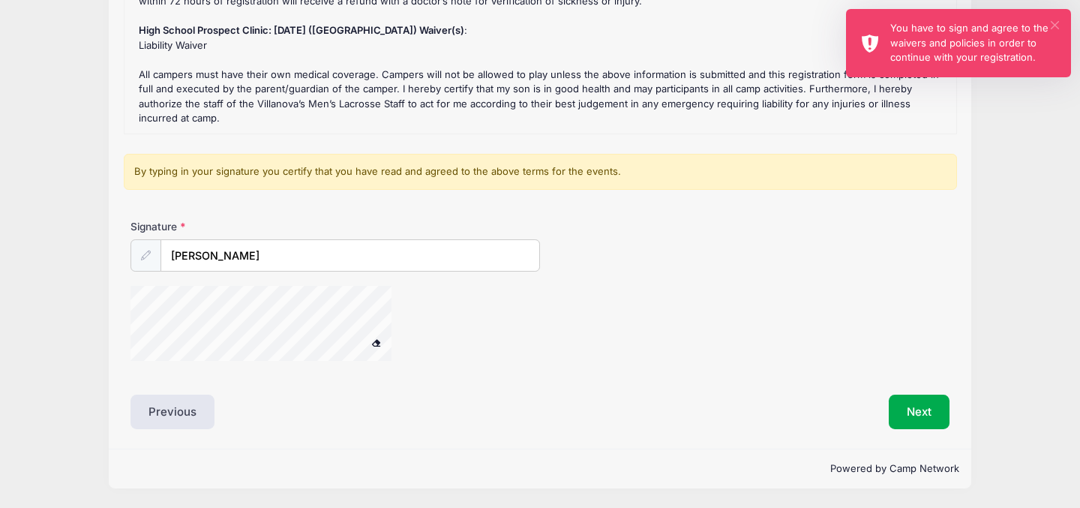
click at [1056, 23] on button "×" at bounding box center [1055, 25] width 8 height 8
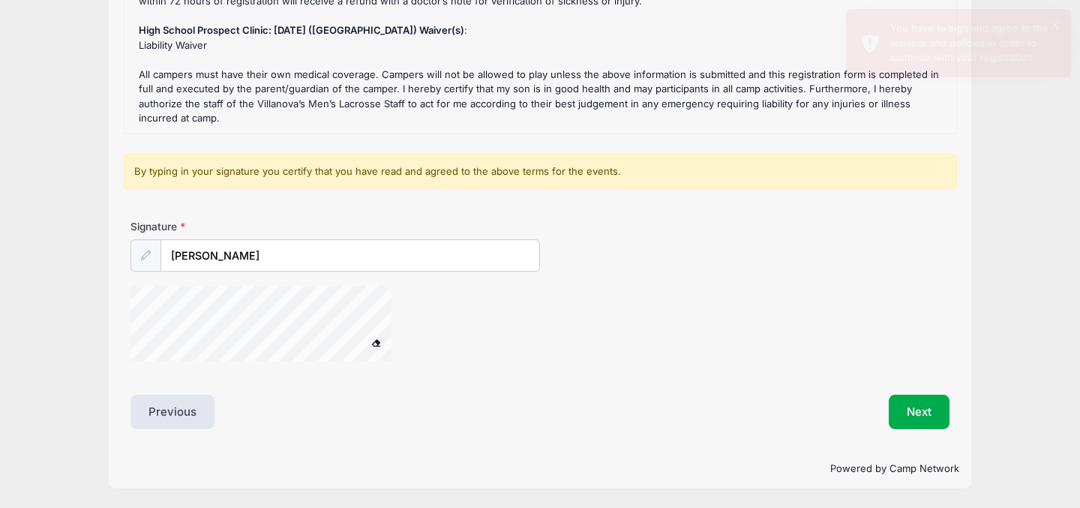
click at [810, 122] on div "High School Prospect Clinic: September 21 (Midfield) Refund Policy : Cancellati…" at bounding box center [540, 13] width 817 height 225
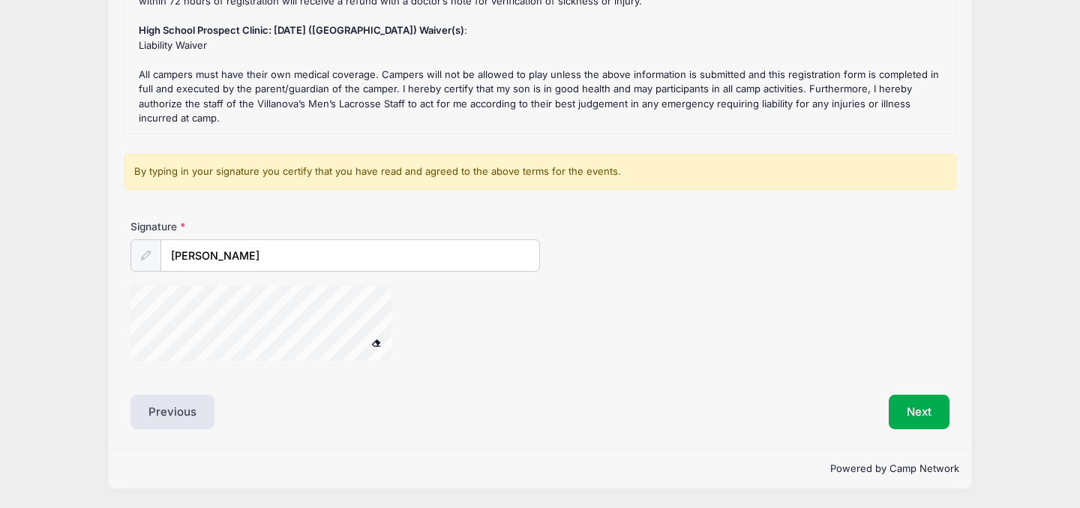
click at [928, 107] on div "High School Prospect Clinic: September 21 (Midfield) Refund Policy : Cancellati…" at bounding box center [540, 13] width 817 height 225
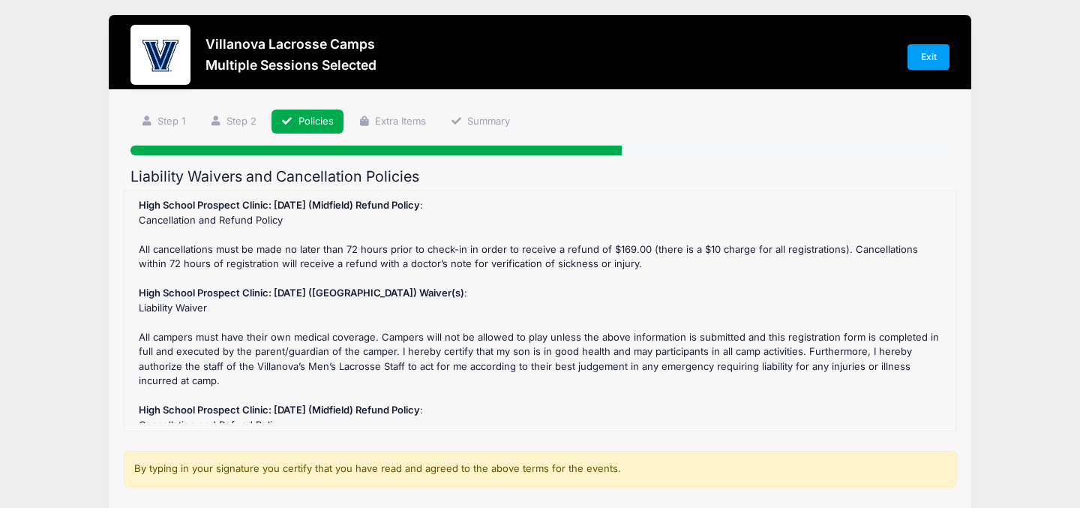
scroll to position [0, 0]
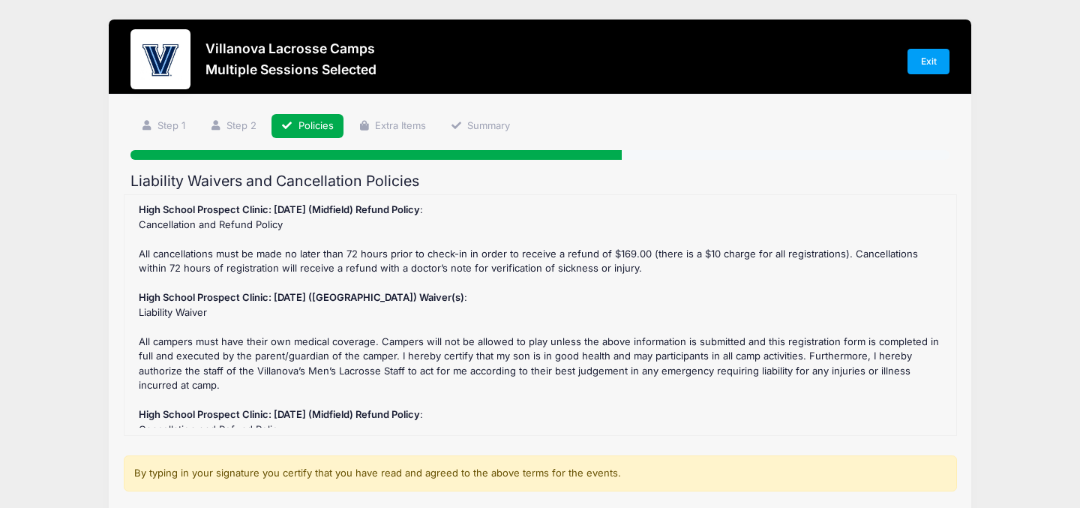
click at [841, 225] on div "High School Prospect Clinic: September 21 (Midfield) Refund Policy : Cancellati…" at bounding box center [540, 315] width 817 height 225
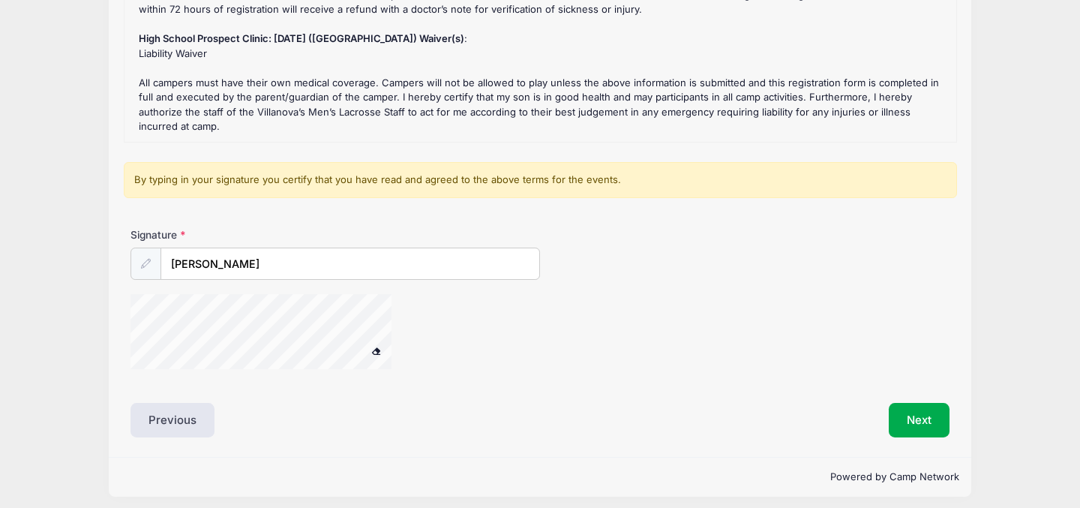
scroll to position [302, 0]
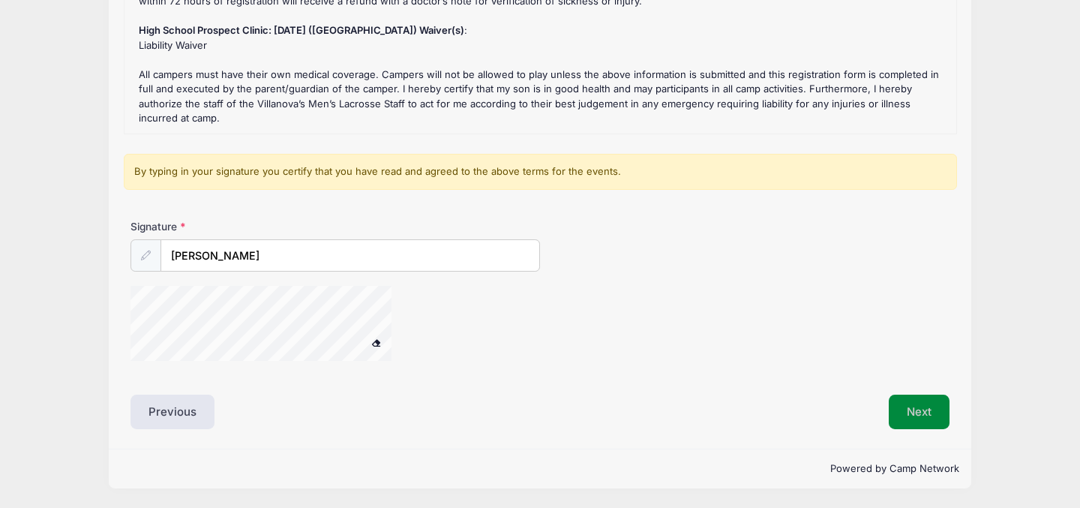
click at [921, 412] on button "Next" at bounding box center [919, 412] width 61 height 35
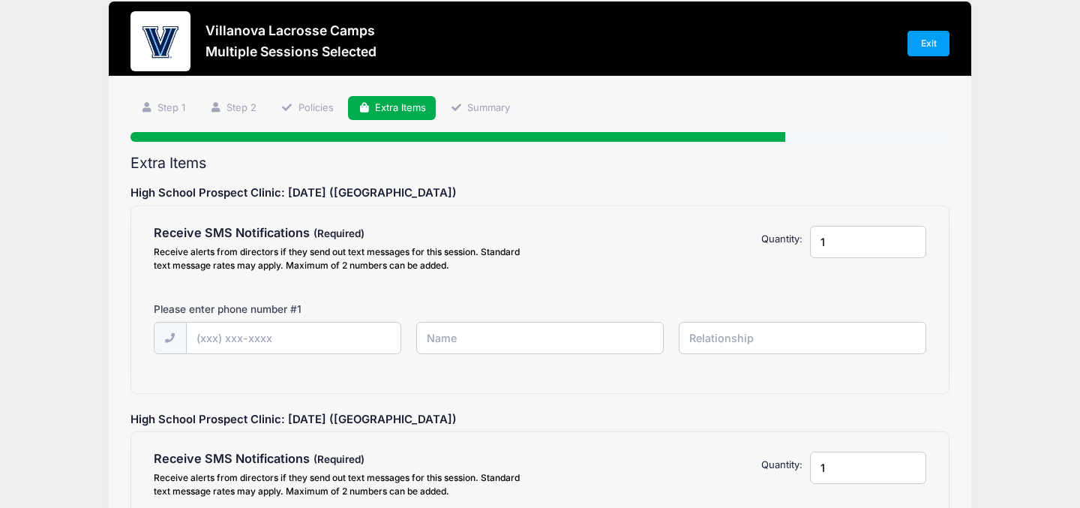
scroll to position [0, 0]
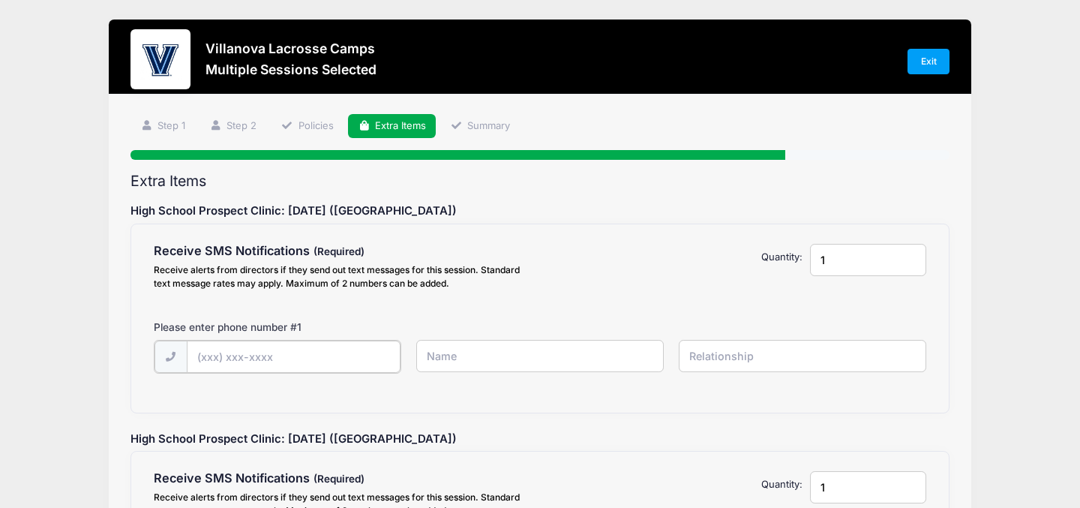
click at [222, 358] on input "text" at bounding box center [294, 357] width 214 height 32
type input "(610) 662-0573"
click at [454, 357] on input "text" at bounding box center [540, 356] width 248 height 32
click at [516, 362] on input "Rocky" at bounding box center [540, 356] width 248 height 32
type input "Rocky Corrigan"
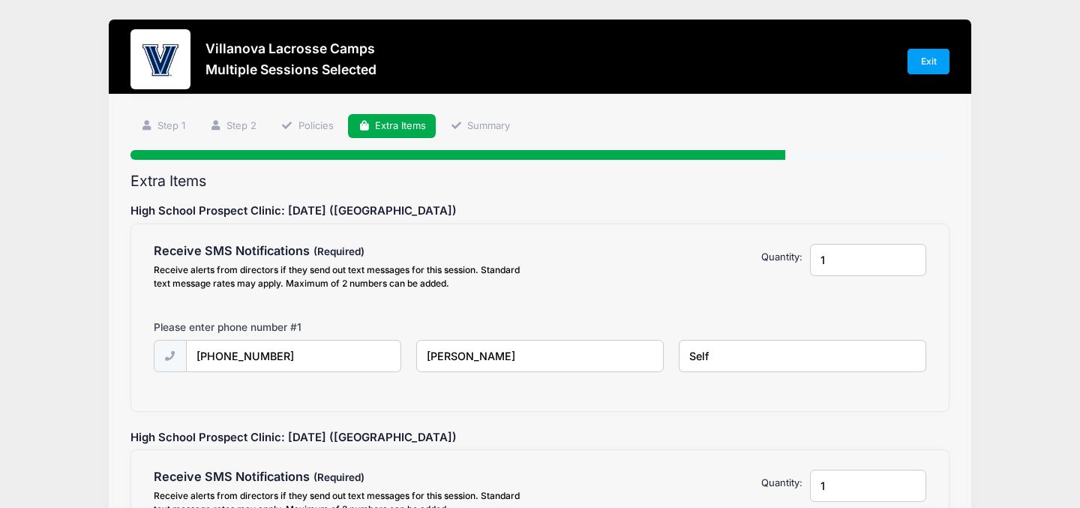
type input "Self"
click at [916, 437] on h5 "High School Prospect Clinic: October 19 (Midfield)" at bounding box center [540, 438] width 833 height 14
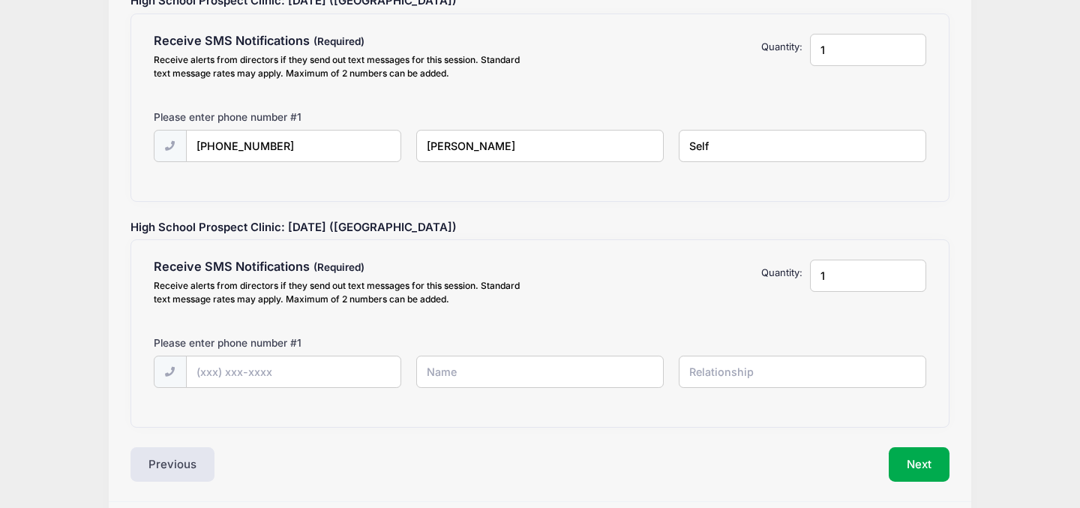
scroll to position [240, 0]
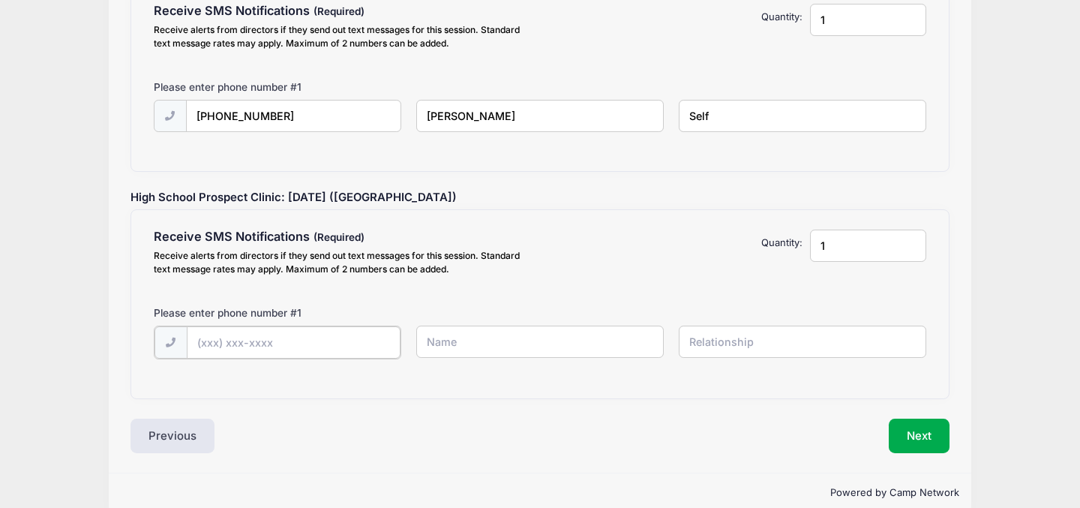
click at [223, 344] on input "text" at bounding box center [294, 342] width 214 height 32
type input "(415) 519-7176"
type input "Jane Corrigan"
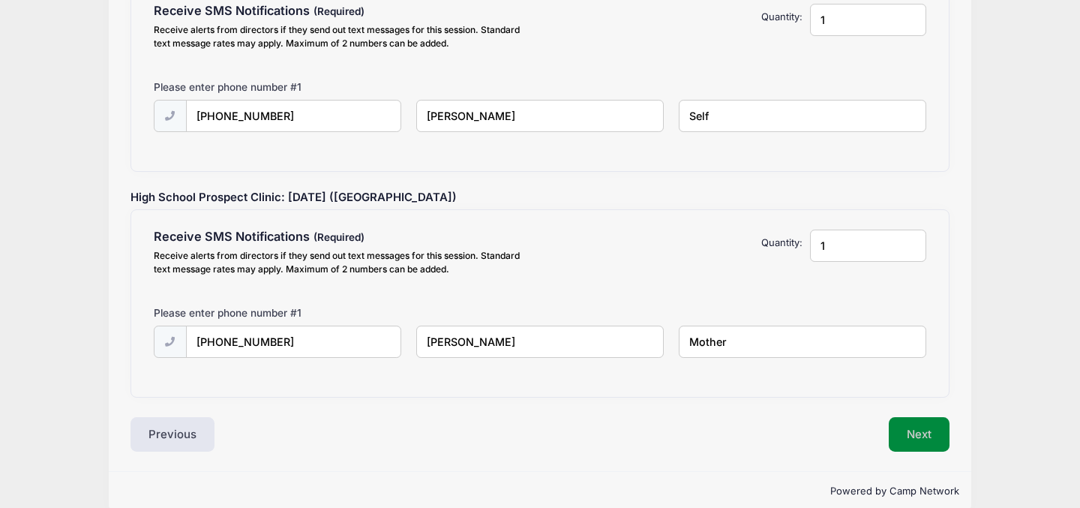
type input "Mother"
click at [915, 436] on button "Next" at bounding box center [919, 434] width 61 height 35
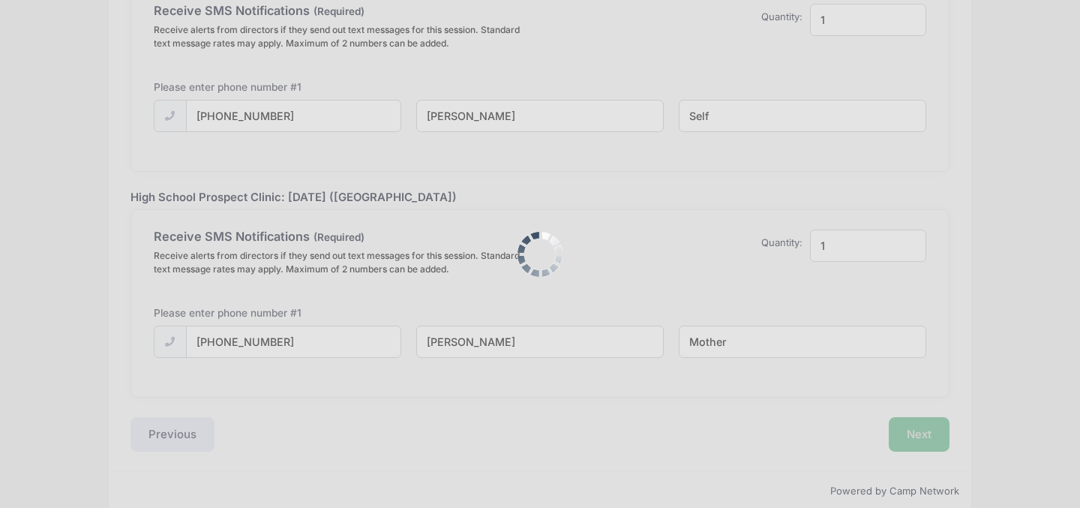
scroll to position [0, 0]
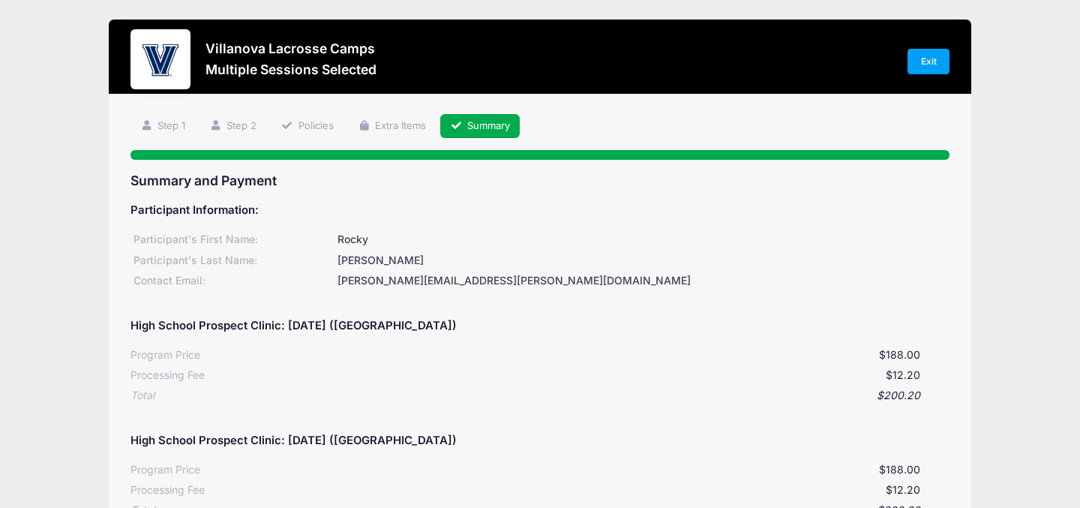
click at [957, 234] on div "Step 5 /7 Step 1 Step 2 Policies Extra Items Summary Participant Information Pa…" at bounding box center [540, 431] width 863 height 673
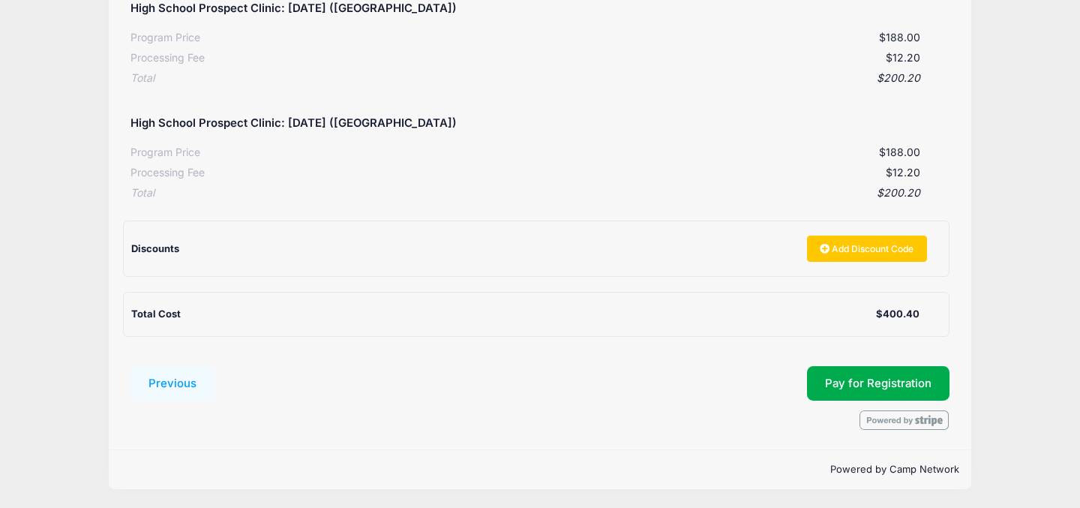
scroll to position [318, 0]
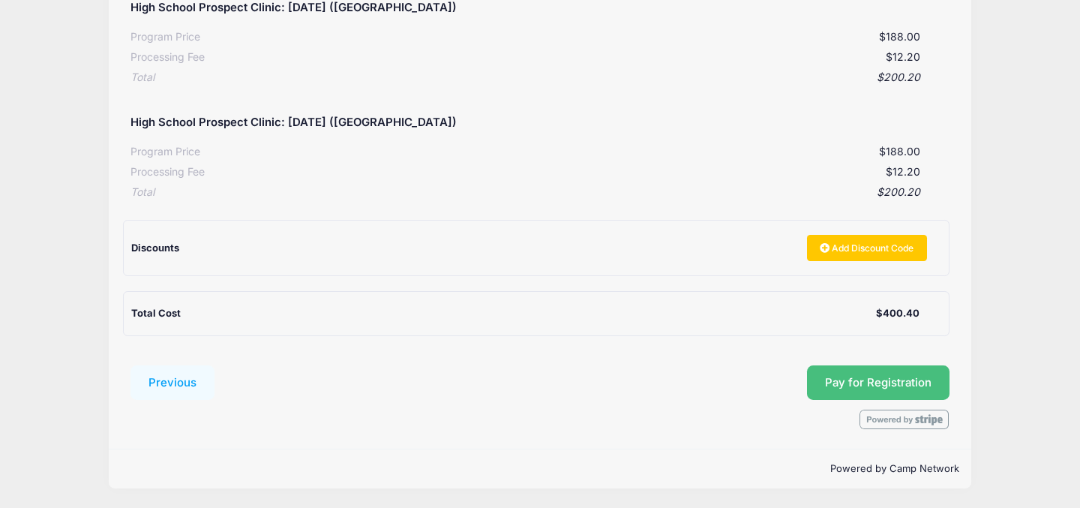
click at [871, 383] on button "Pay for Registration" at bounding box center [878, 382] width 143 height 35
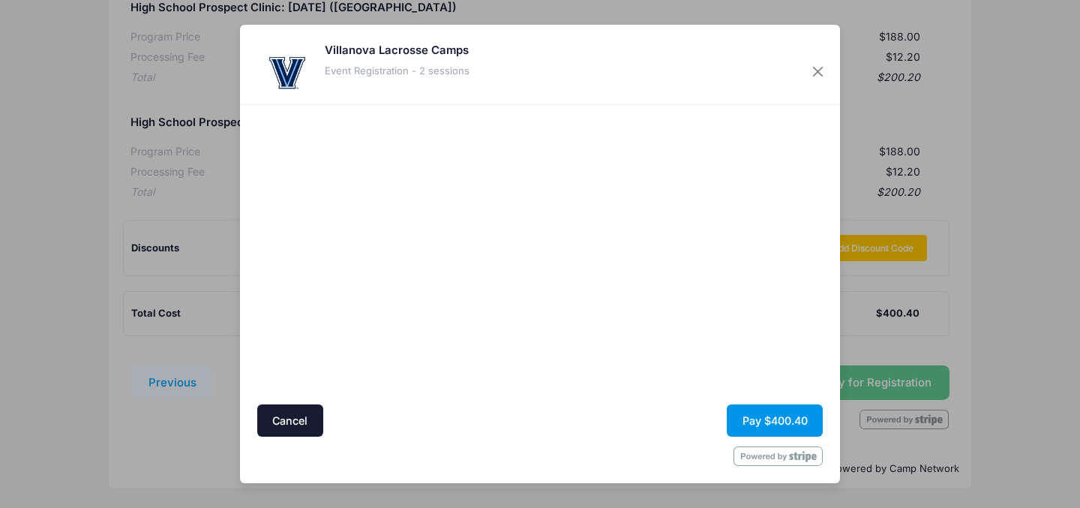
click at [782, 421] on button "Pay $400.40" at bounding box center [775, 420] width 96 height 32
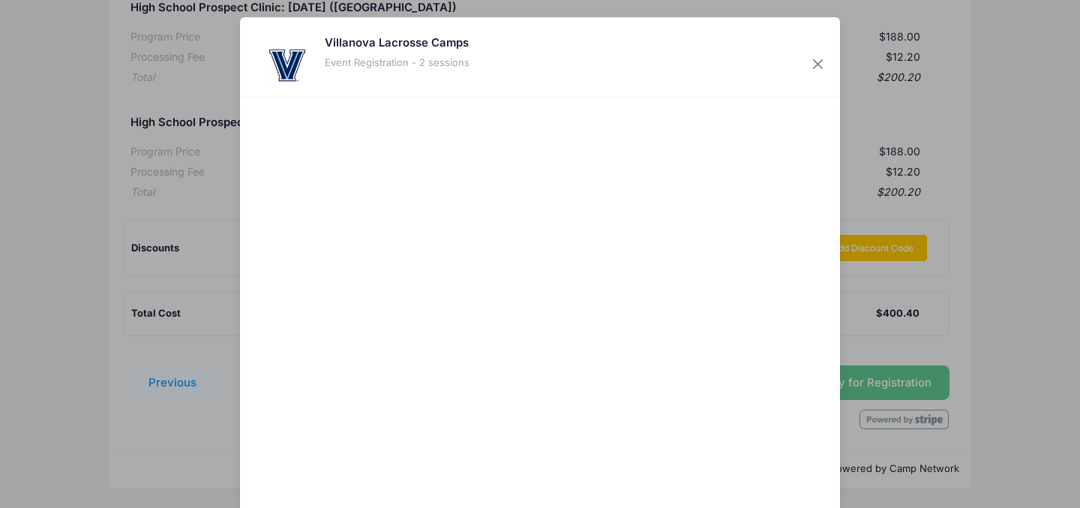
click at [587, 427] on div at bounding box center [686, 304] width 276 height 398
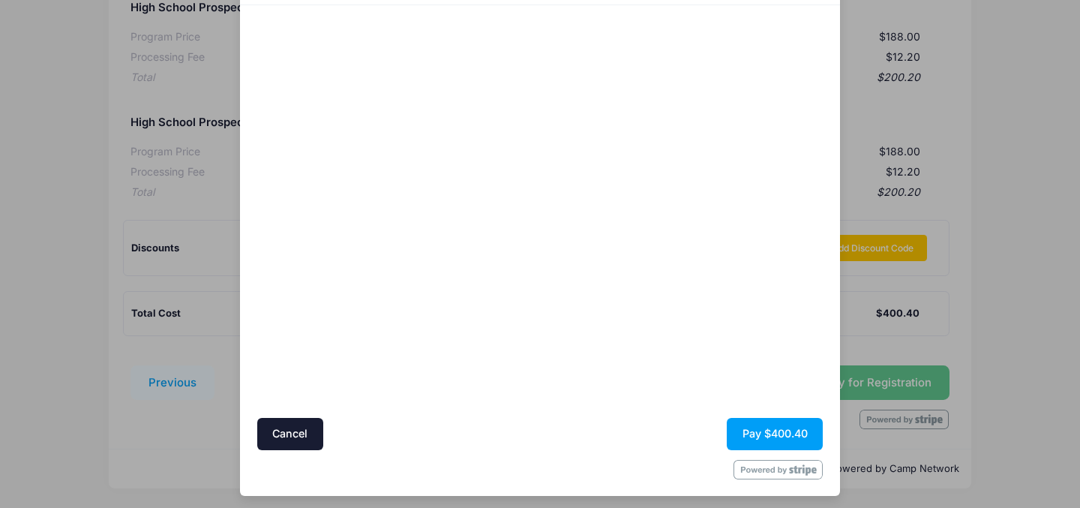
scroll to position [98, 0]
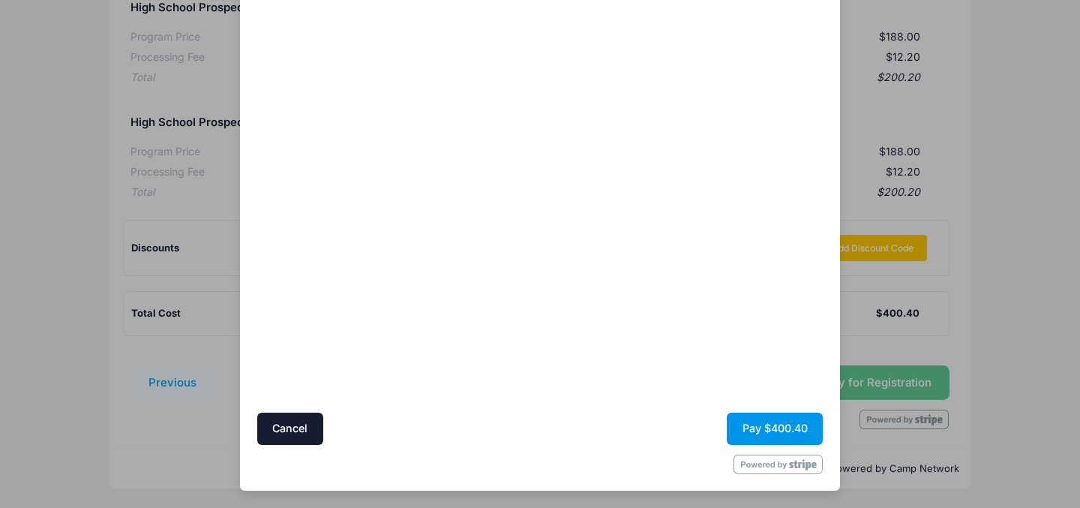
click at [758, 420] on button "Pay $400.40" at bounding box center [775, 429] width 96 height 32
